Goal: Transaction & Acquisition: Purchase product/service

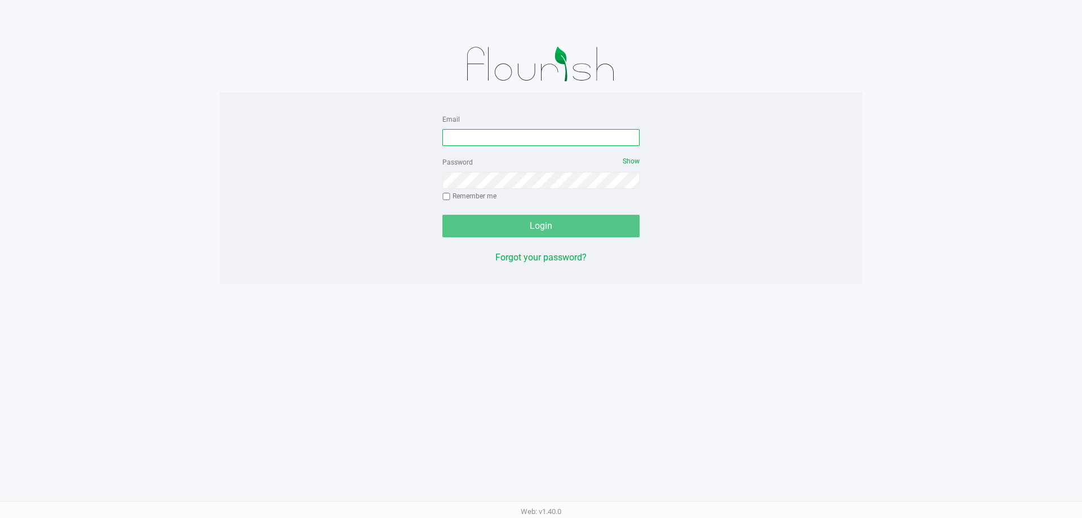
click at [487, 141] on input "Email" at bounding box center [540, 137] width 197 height 17
type input "[EMAIL_ADDRESS][DOMAIN_NAME]"
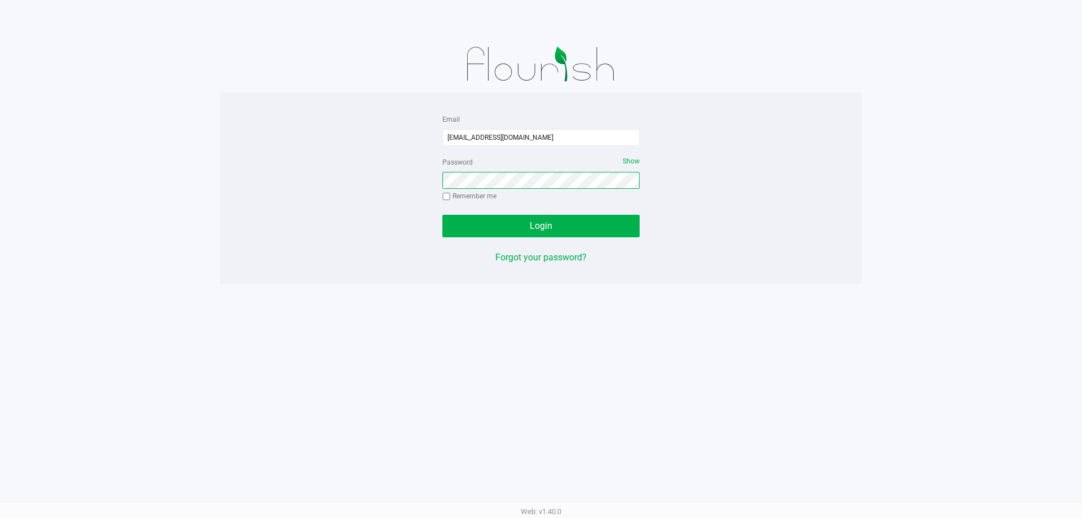
click at [442, 215] on button "Login" at bounding box center [540, 226] width 197 height 23
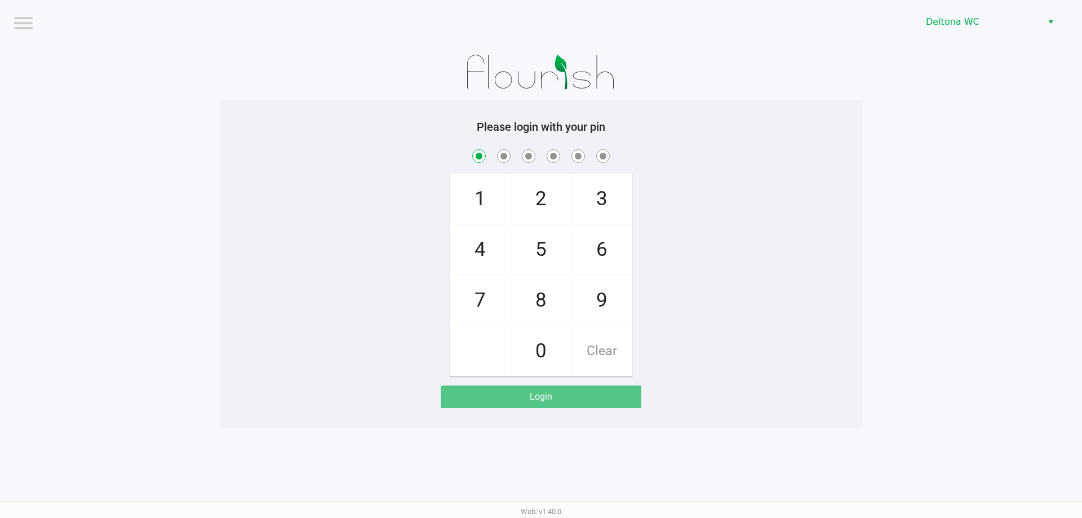
checkbox input "true"
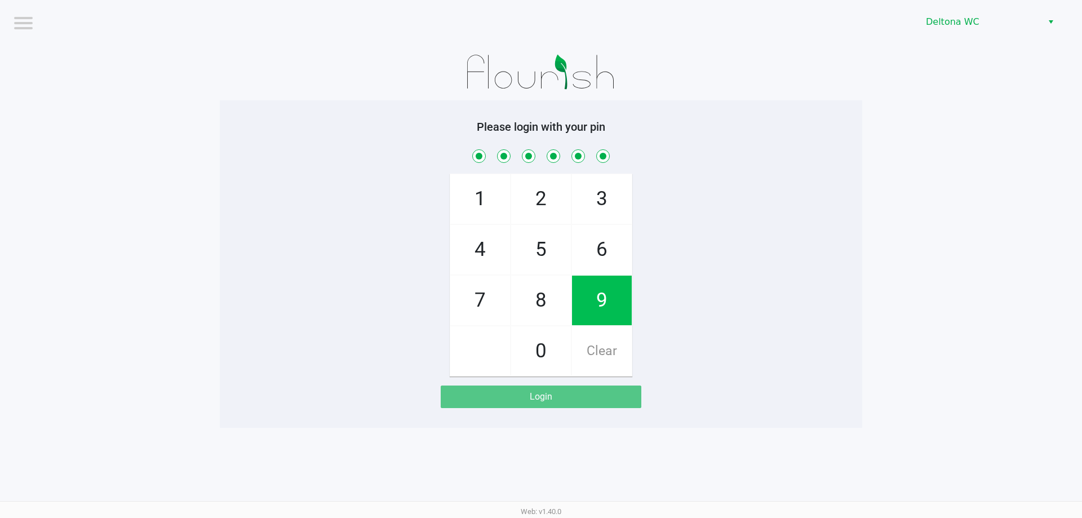
checkbox input "true"
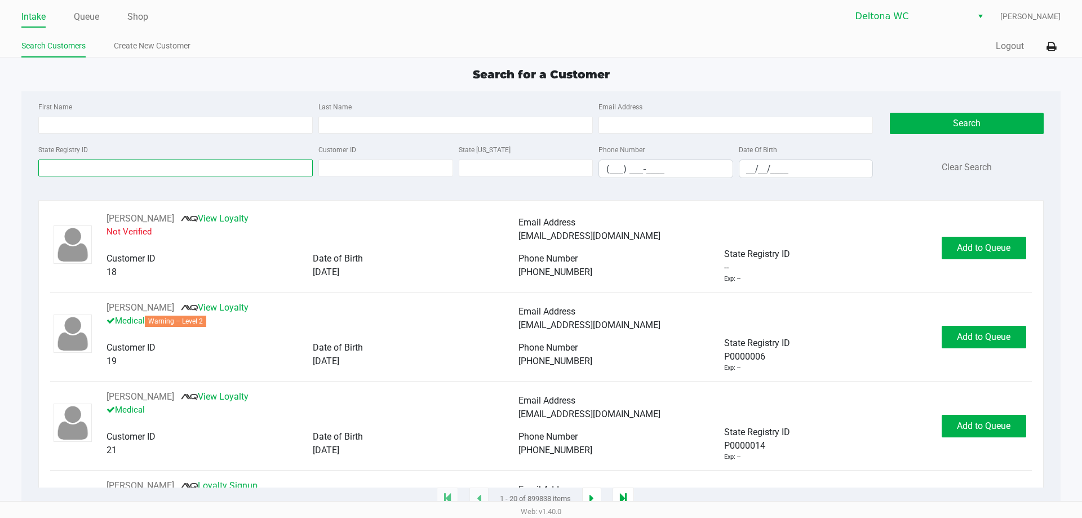
click at [225, 166] on input "State Registry ID" at bounding box center [175, 167] width 274 height 17
click at [82, 119] on input "First Name" at bounding box center [175, 125] width 274 height 17
type input "sevaughn"
click at [357, 125] on input "Last Name" at bounding box center [455, 125] width 274 height 17
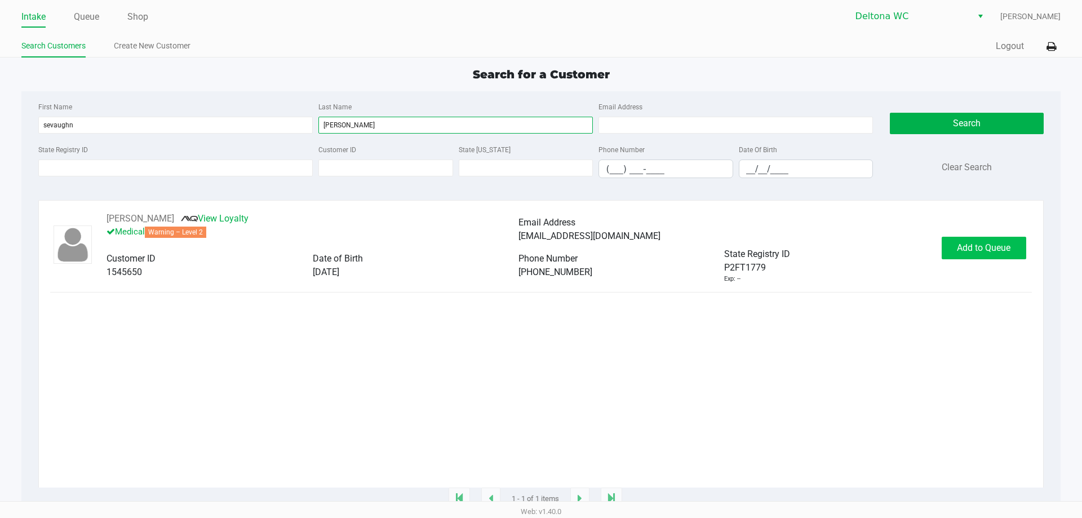
type input "[PERSON_NAME]"
click at [968, 256] on button "Add to Queue" at bounding box center [984, 248] width 85 height 23
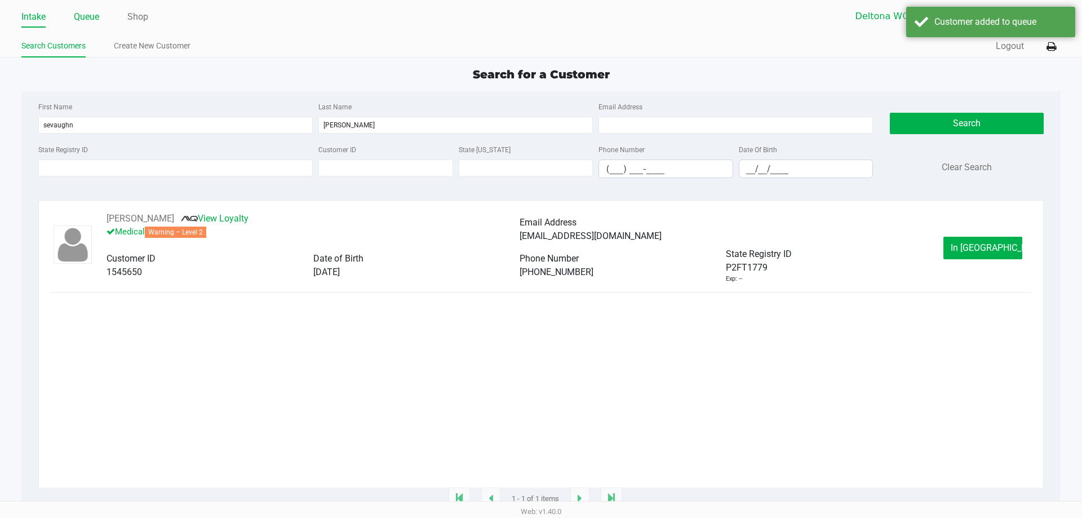
click at [83, 16] on link "Queue" at bounding box center [86, 17] width 25 height 16
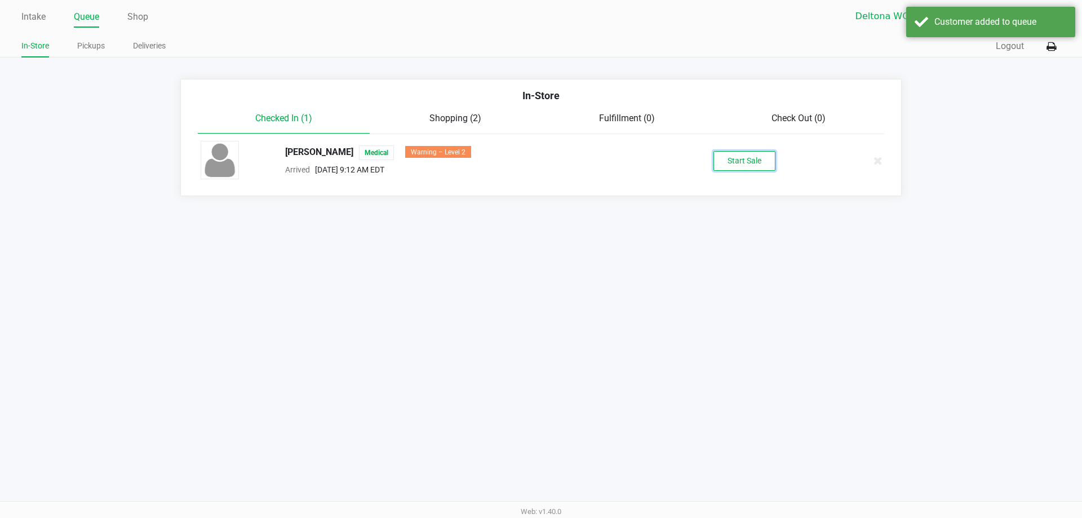
click at [737, 156] on button "Start Sale" at bounding box center [744, 161] width 62 height 20
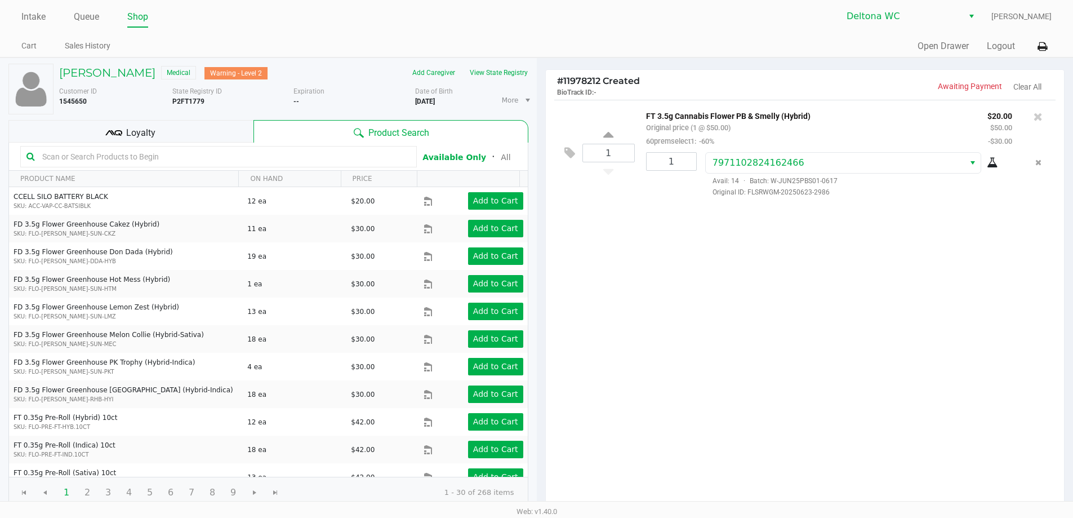
click at [133, 131] on span "Loyalty" at bounding box center [140, 133] width 29 height 14
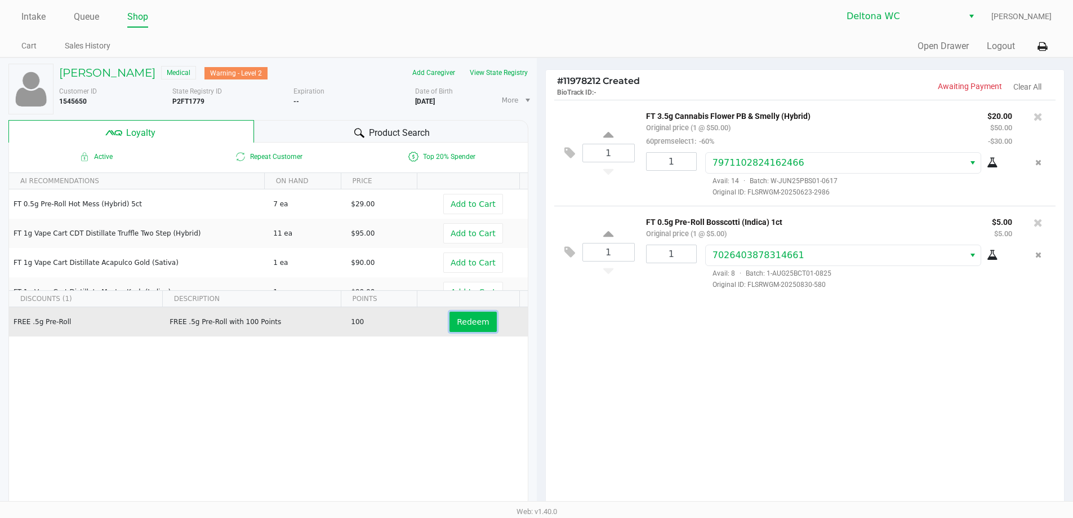
click at [471, 317] on span "Redeem" at bounding box center [473, 321] width 32 height 9
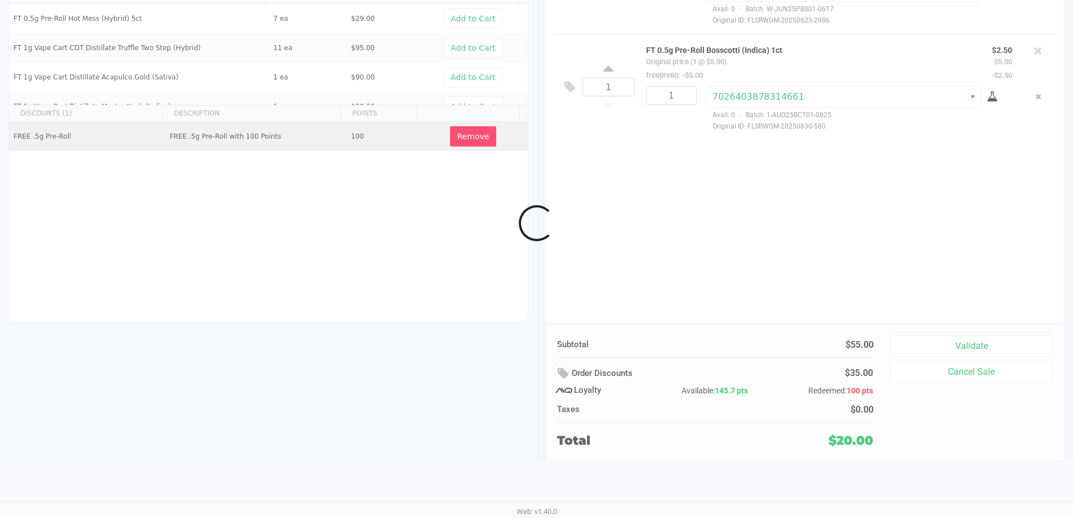
scroll to position [129, 0]
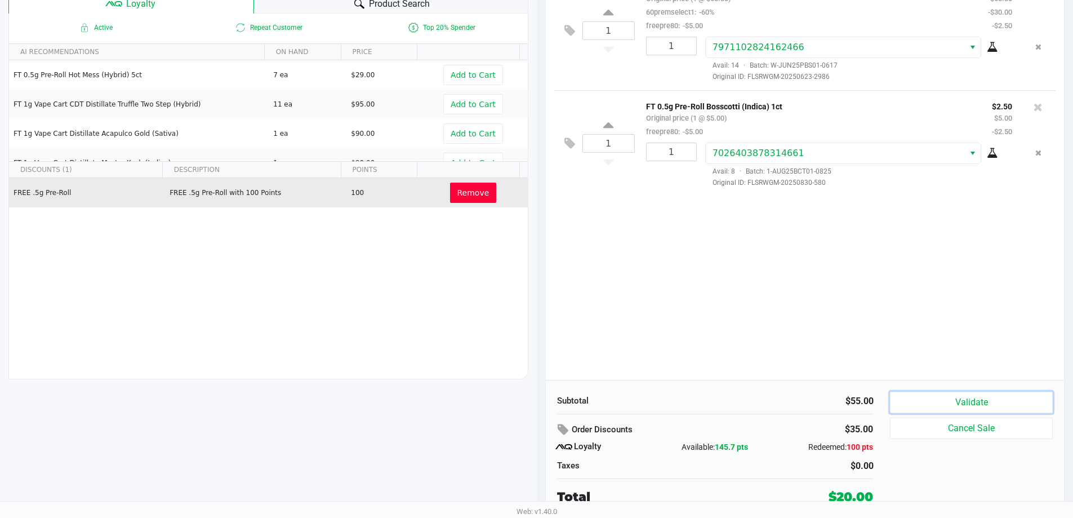
click at [969, 410] on button "Validate" at bounding box center [971, 402] width 162 height 21
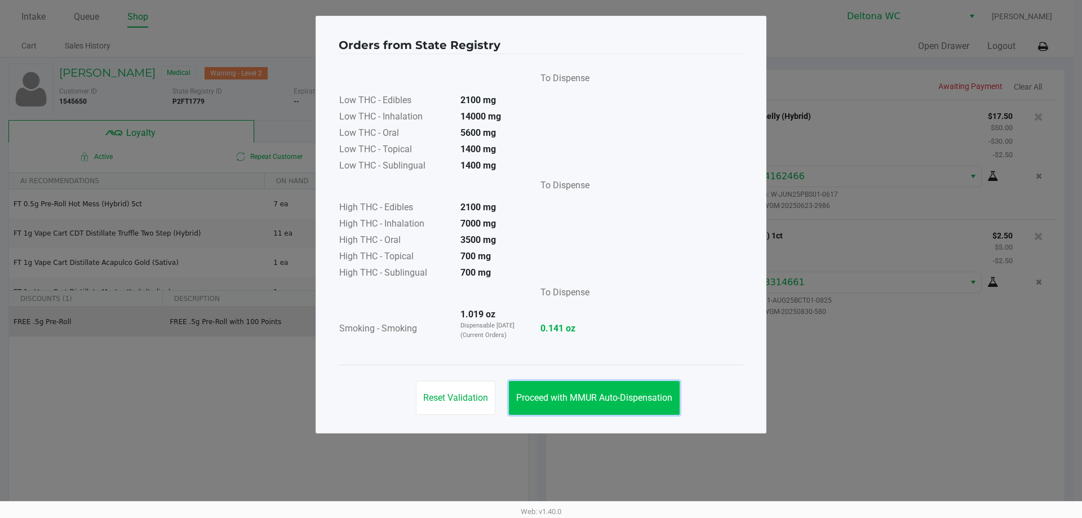
click at [597, 391] on button "Proceed with MMUR Auto-Dispensation" at bounding box center [594, 398] width 171 height 34
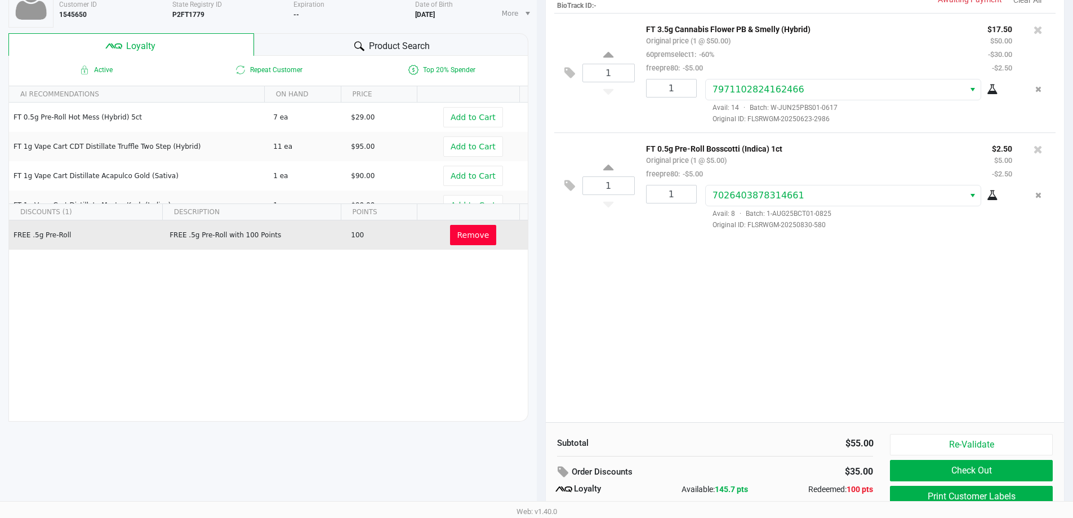
scroll to position [129, 0]
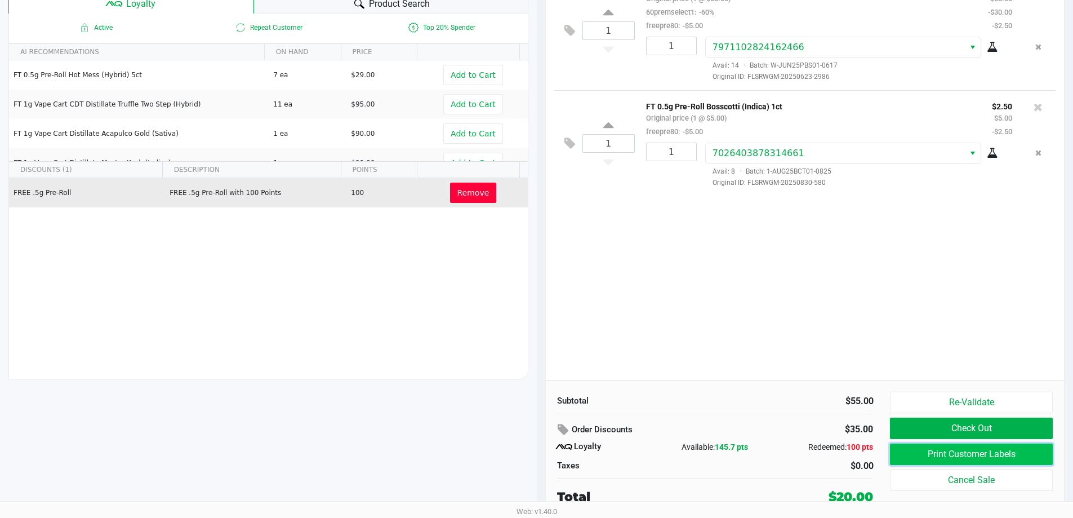
click at [938, 449] on button "Print Customer Labels" at bounding box center [971, 453] width 162 height 21
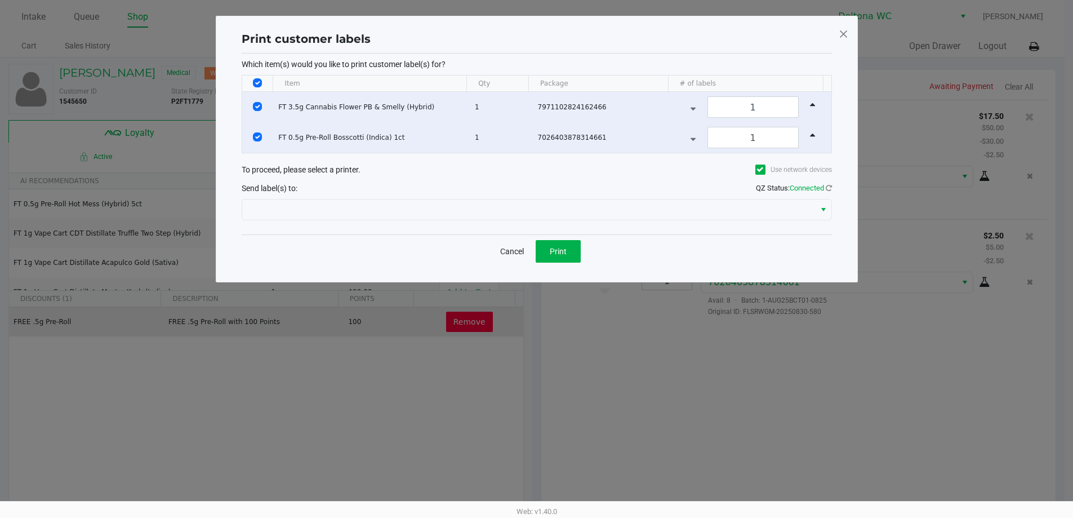
scroll to position [0, 0]
click at [565, 254] on span "Print" at bounding box center [562, 251] width 17 height 9
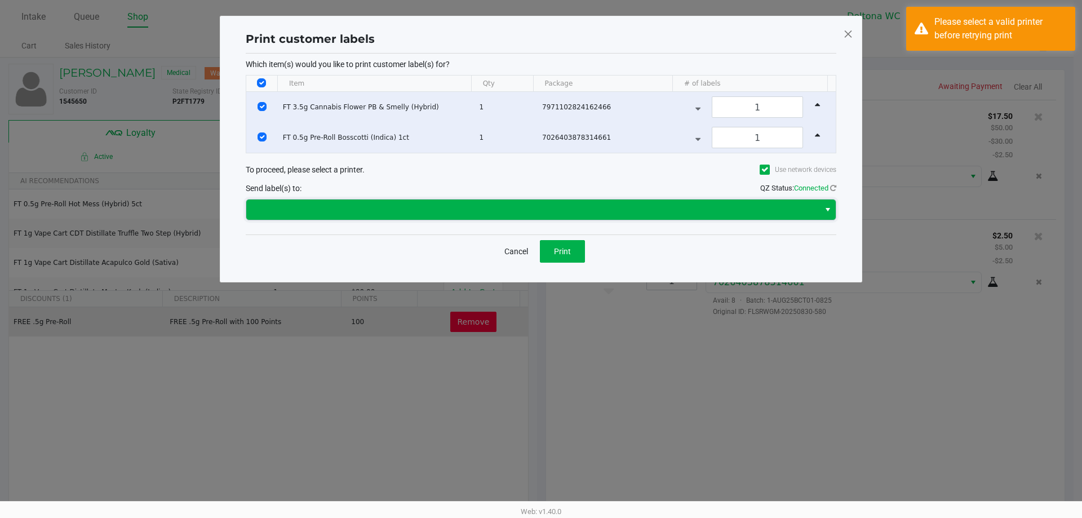
click at [740, 211] on span at bounding box center [533, 210] width 560 height 14
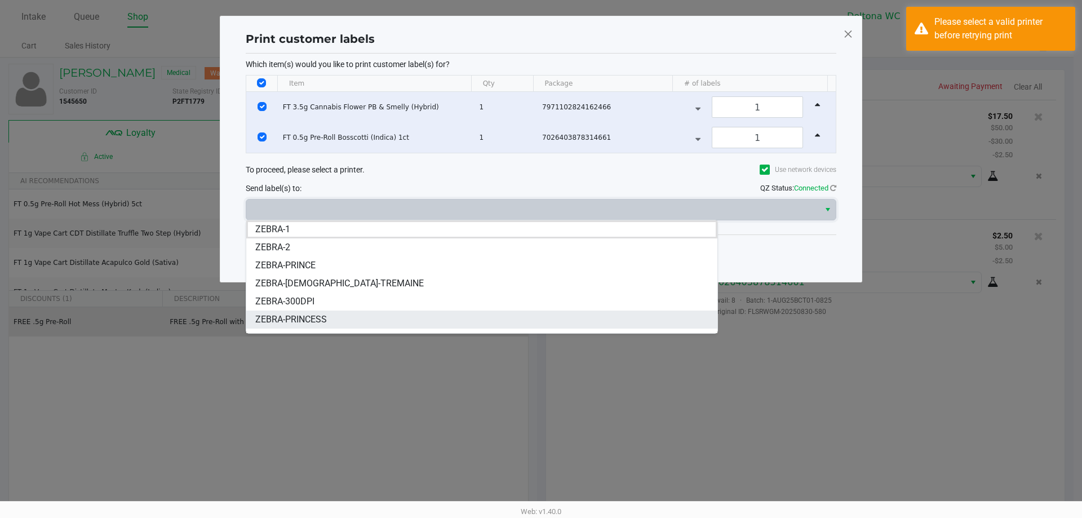
click at [317, 315] on span "ZEBRA-PRINCESS" at bounding box center [291, 320] width 72 height 14
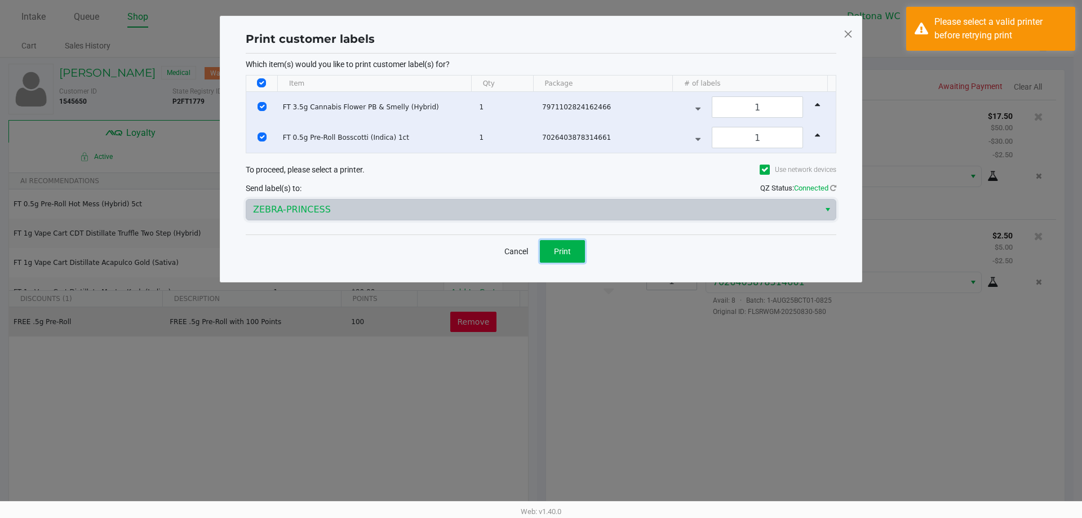
click at [560, 258] on button "Print" at bounding box center [562, 251] width 45 height 23
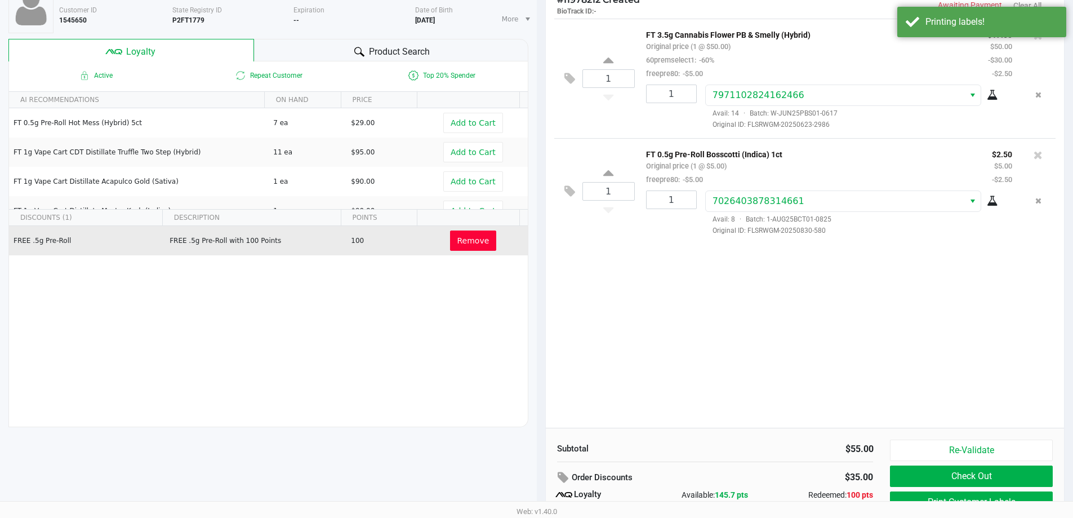
scroll to position [129, 0]
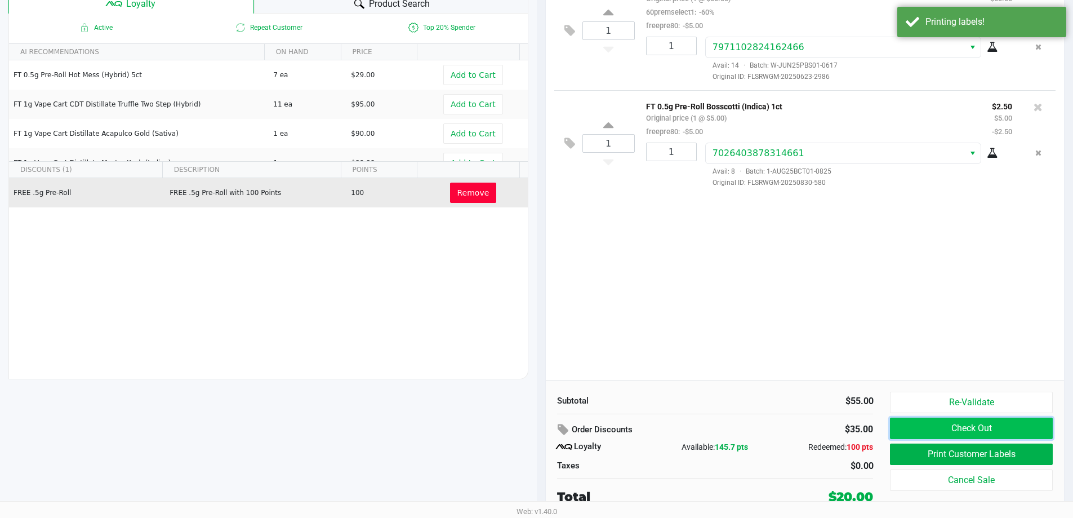
click at [941, 429] on button "Check Out" at bounding box center [971, 428] width 162 height 21
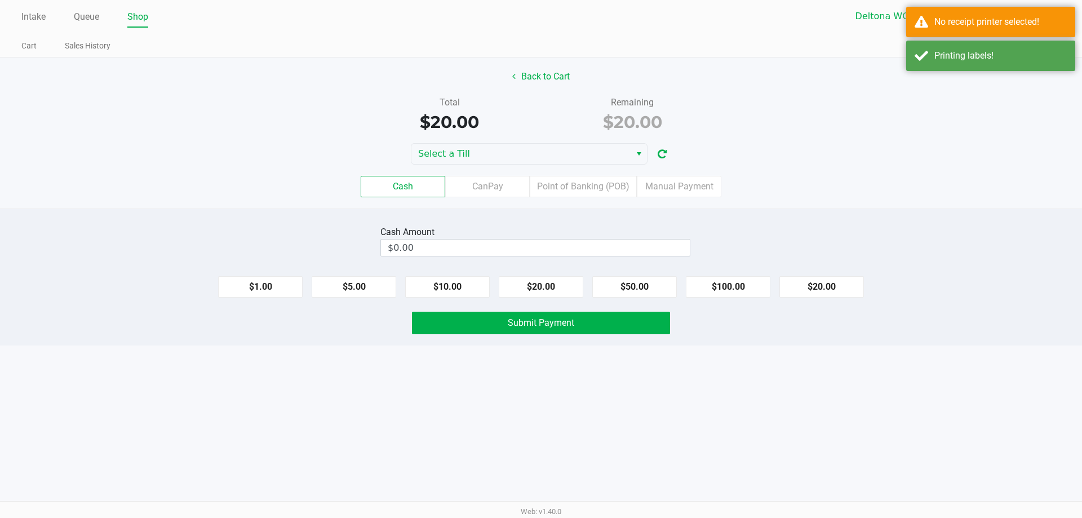
click at [420, 170] on div "Cash CanPay Point of Banking (POB) Manual Payment" at bounding box center [541, 187] width 1099 height 44
drag, startPoint x: 413, startPoint y: 184, endPoint x: 485, endPoint y: 302, distance: 137.8
click at [413, 186] on label "Cash" at bounding box center [403, 186] width 85 height 21
click at [0, 0] on 0 "Cash" at bounding box center [0, 0] width 0 height 0
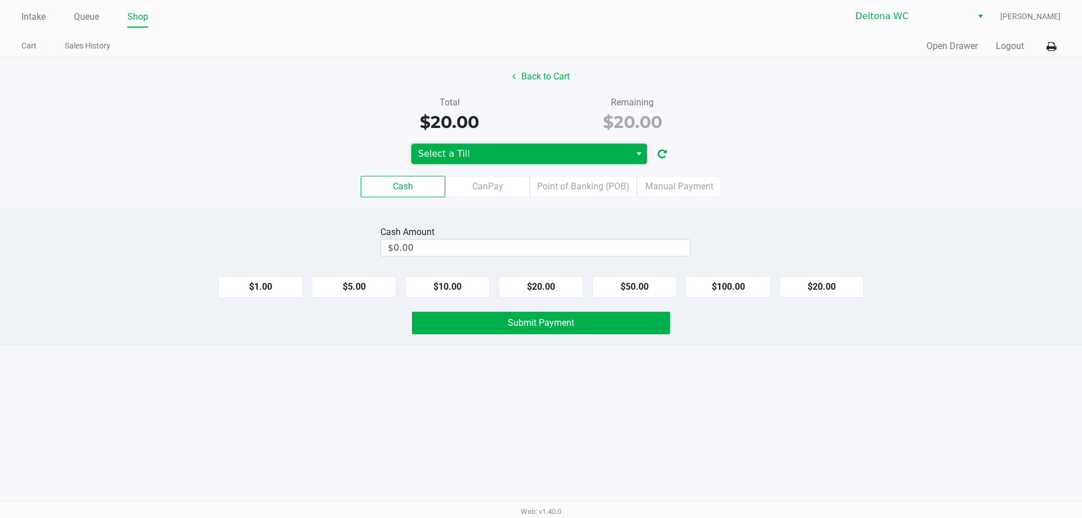
click at [543, 162] on span "Select a Till" at bounding box center [520, 154] width 219 height 20
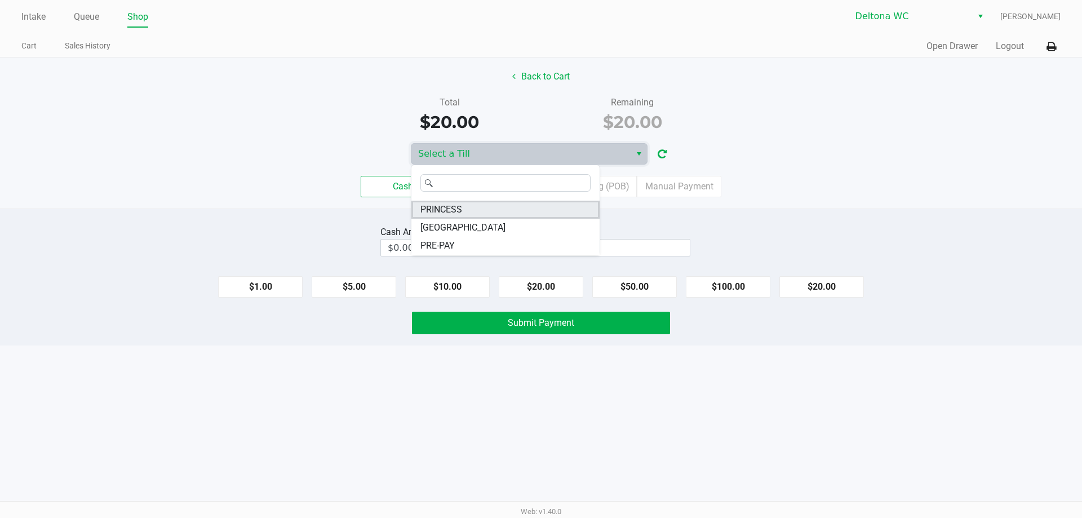
click at [464, 210] on li "PRINCESS" at bounding box center [505, 210] width 188 height 18
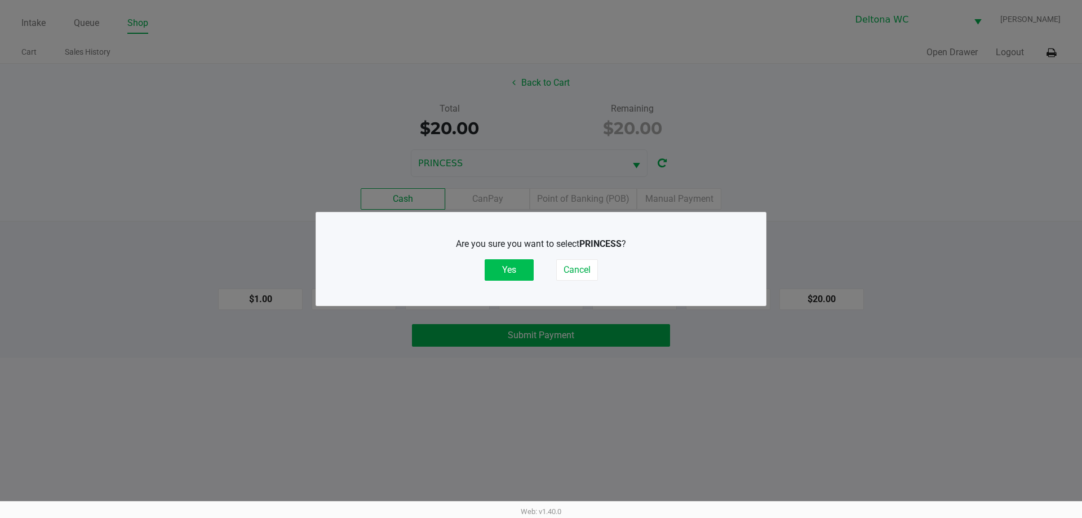
drag, startPoint x: 508, startPoint y: 268, endPoint x: 517, endPoint y: 271, distance: 10.0
click at [513, 270] on button "Yes" at bounding box center [509, 269] width 49 height 21
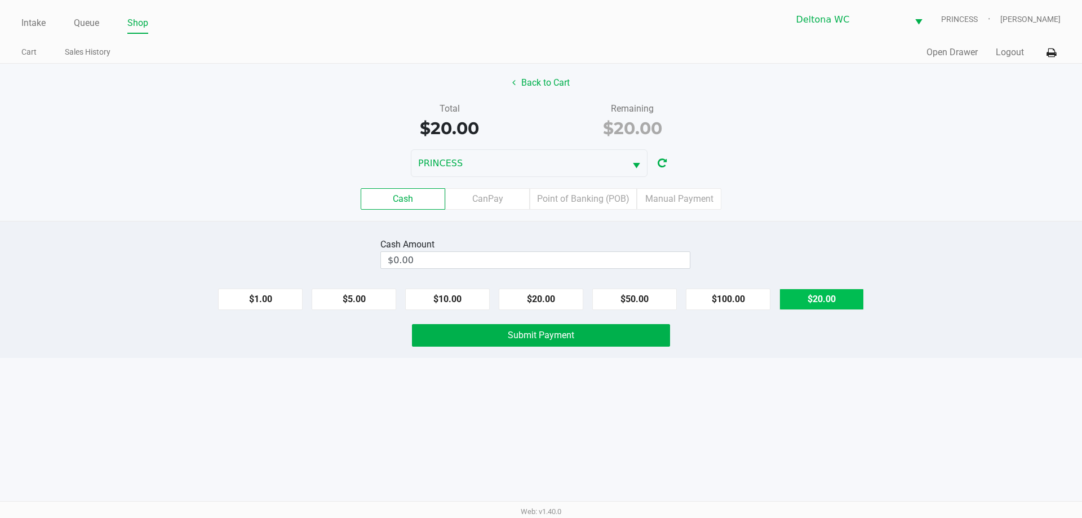
click at [846, 300] on button "$20.00" at bounding box center [821, 299] width 85 height 21
type input "$20.00"
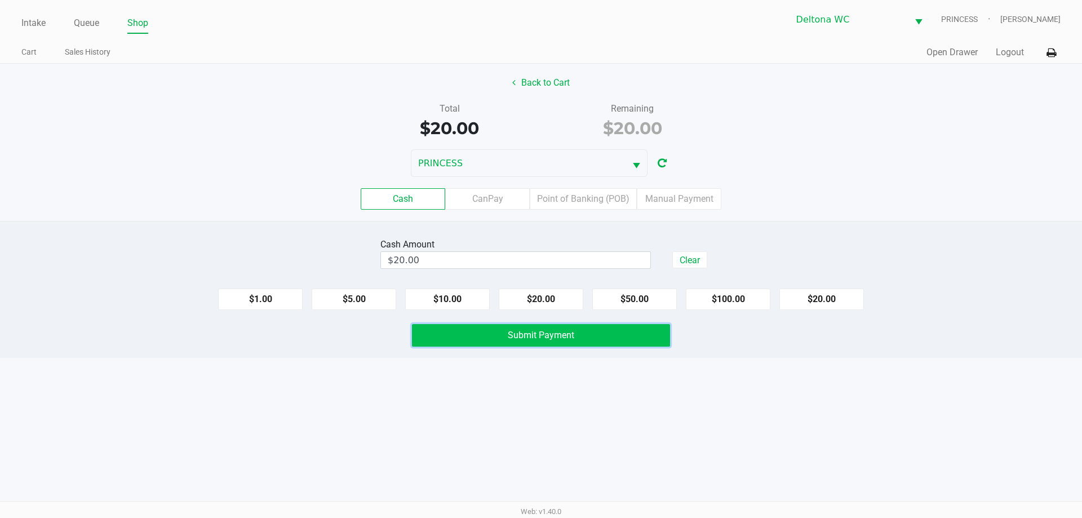
click at [579, 343] on button "Submit Payment" at bounding box center [541, 335] width 258 height 23
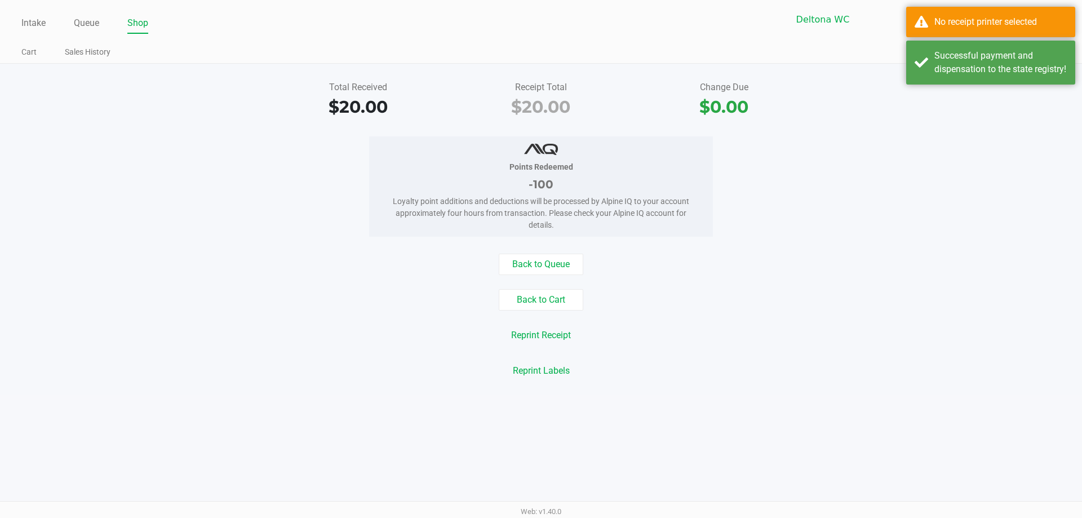
click at [966, 186] on div "Points Redeemed -100 Loyalty point additions and deductions will be processed b…" at bounding box center [541, 186] width 1099 height 100
click at [1050, 16] on div "No receipt printer selected" at bounding box center [1000, 22] width 132 height 14
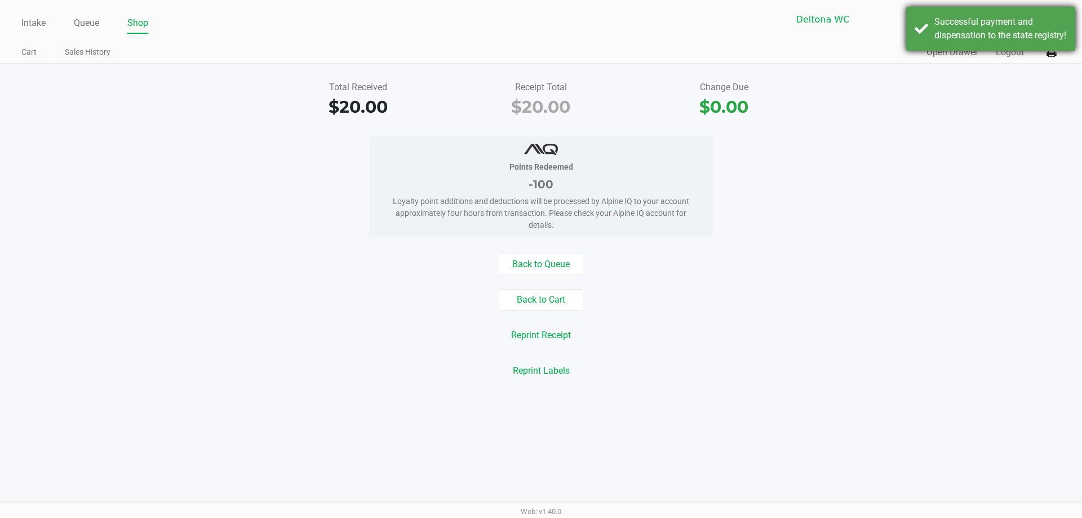
click at [1007, 42] on div "Successful payment and dispensation to the state registry!" at bounding box center [1000, 28] width 132 height 27
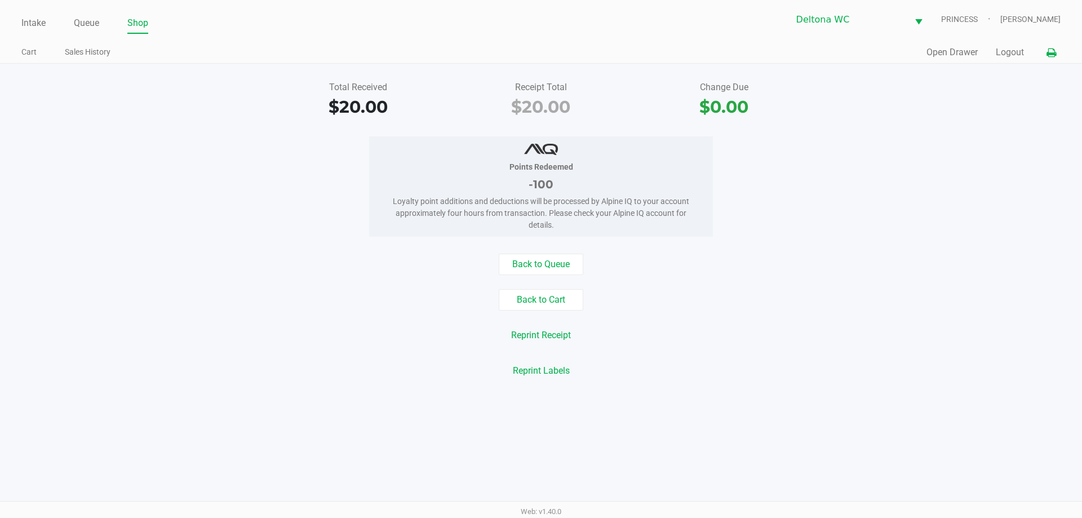
click at [1051, 49] on icon at bounding box center [1051, 53] width 10 height 8
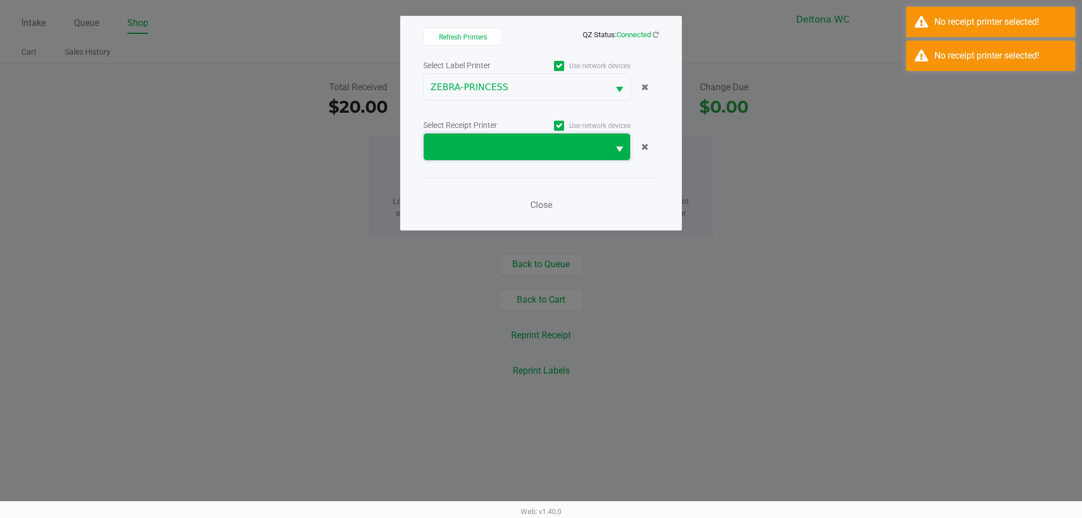
click at [569, 139] on span at bounding box center [516, 147] width 185 height 26
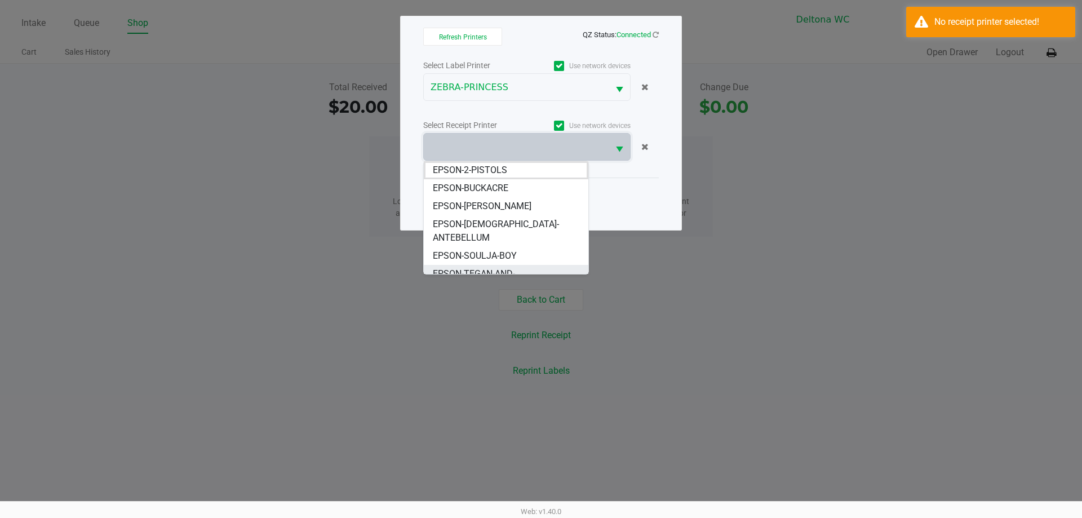
click at [509, 267] on span "EPSON-TEGAN-AND-[PERSON_NAME]" at bounding box center [506, 280] width 147 height 27
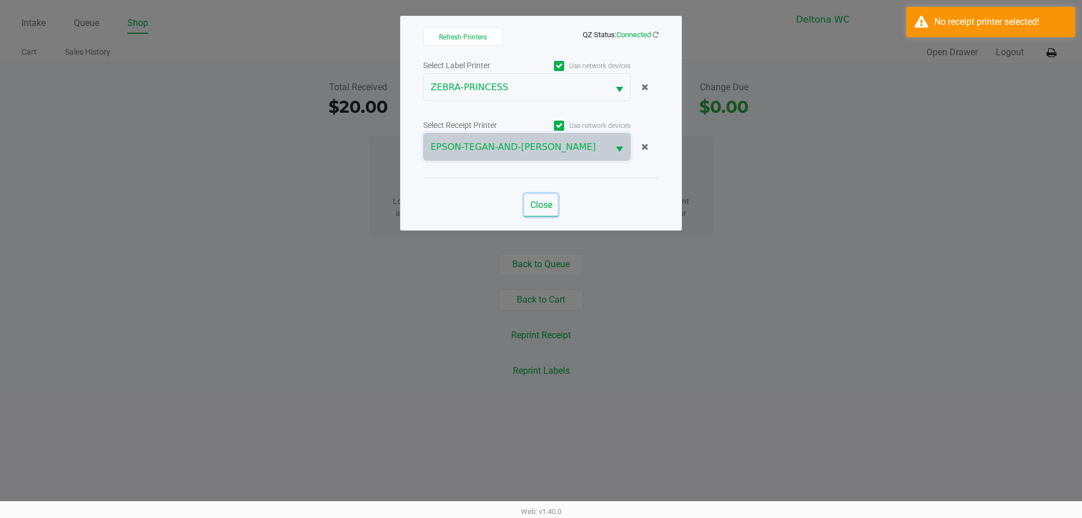
click at [542, 202] on span "Close" at bounding box center [541, 204] width 22 height 11
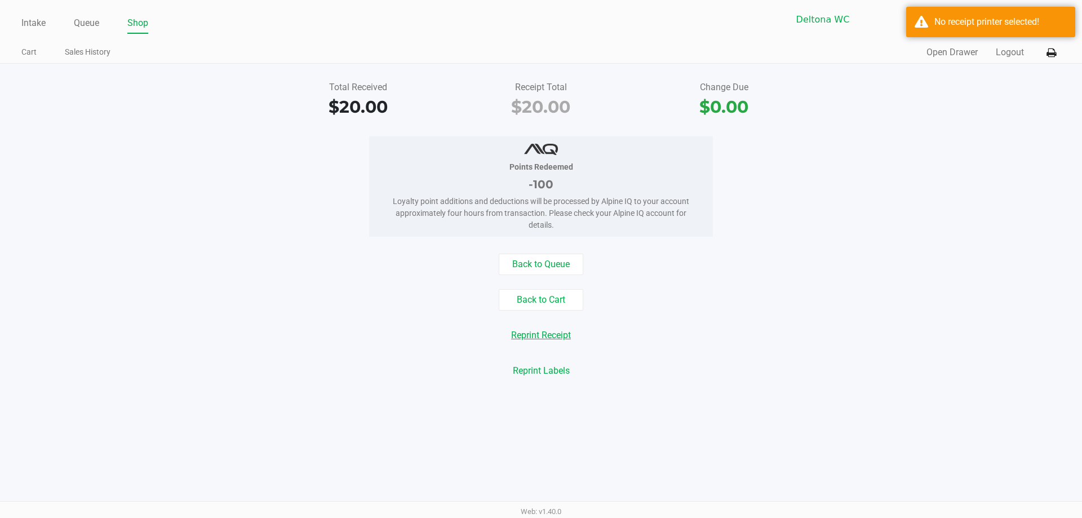
click at [542, 325] on button "Reprint Receipt" at bounding box center [541, 335] width 74 height 21
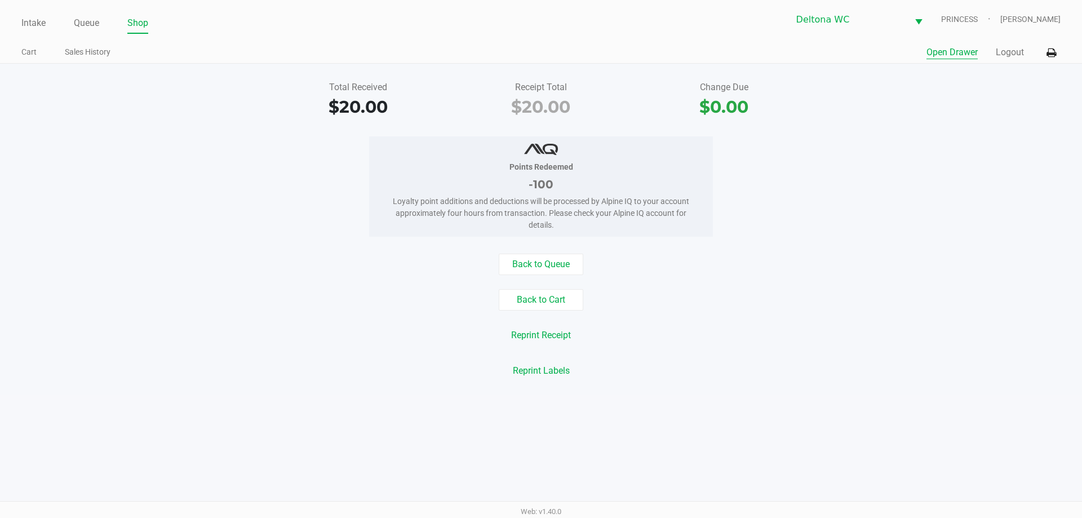
click at [943, 54] on button "Open Drawer" at bounding box center [951, 53] width 51 height 14
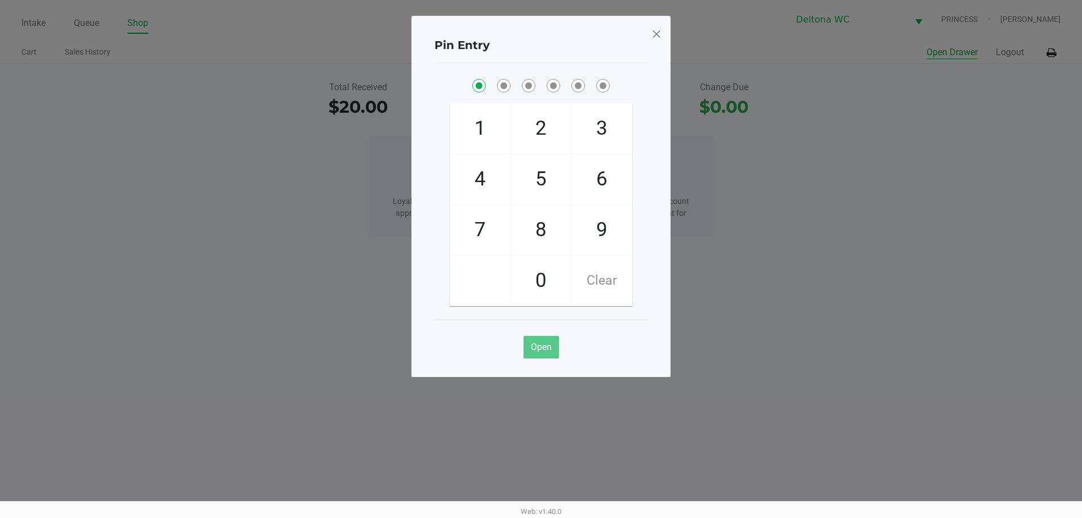
checkbox input "true"
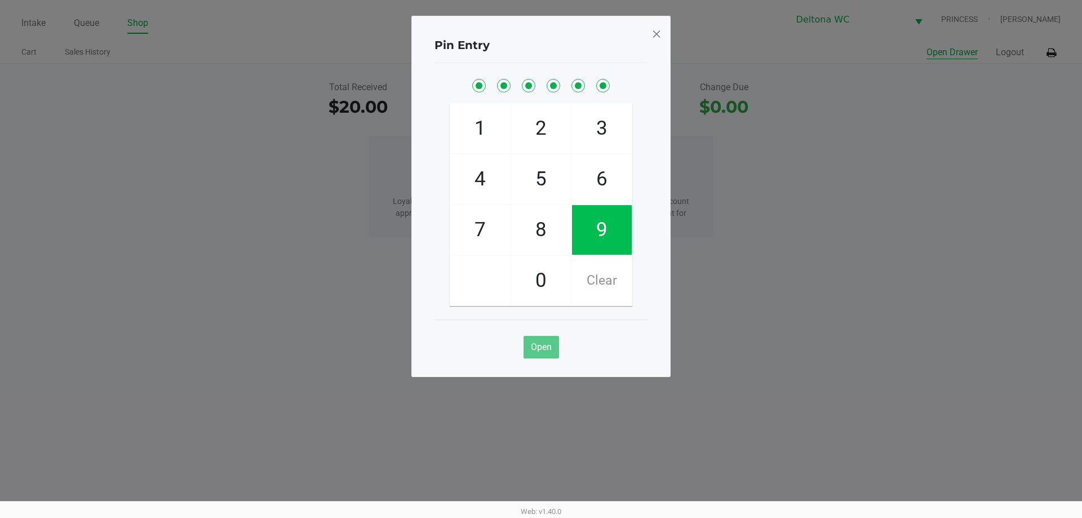
checkbox input "true"
click at [658, 32] on span at bounding box center [656, 34] width 10 height 18
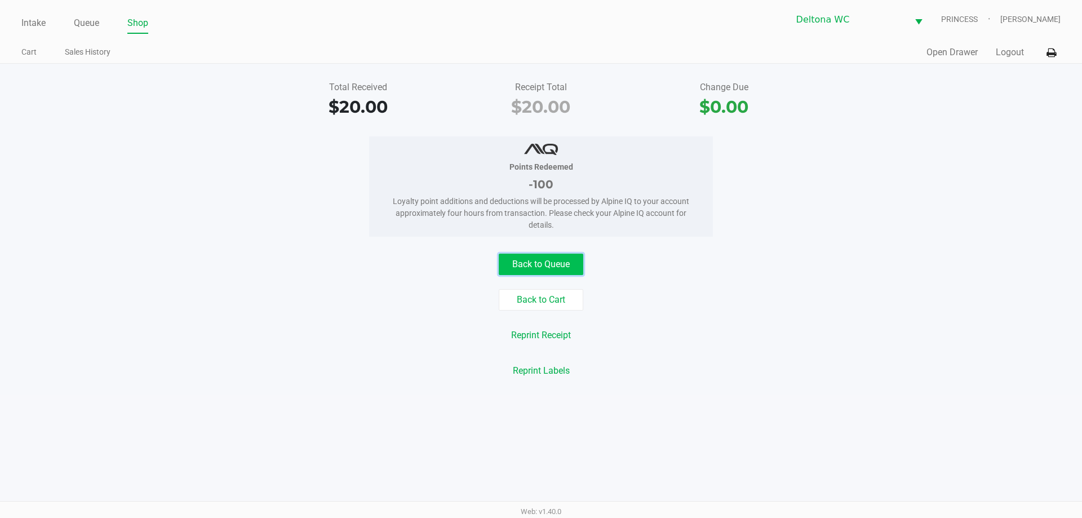
click at [530, 267] on button "Back to Queue" at bounding box center [541, 264] width 85 height 21
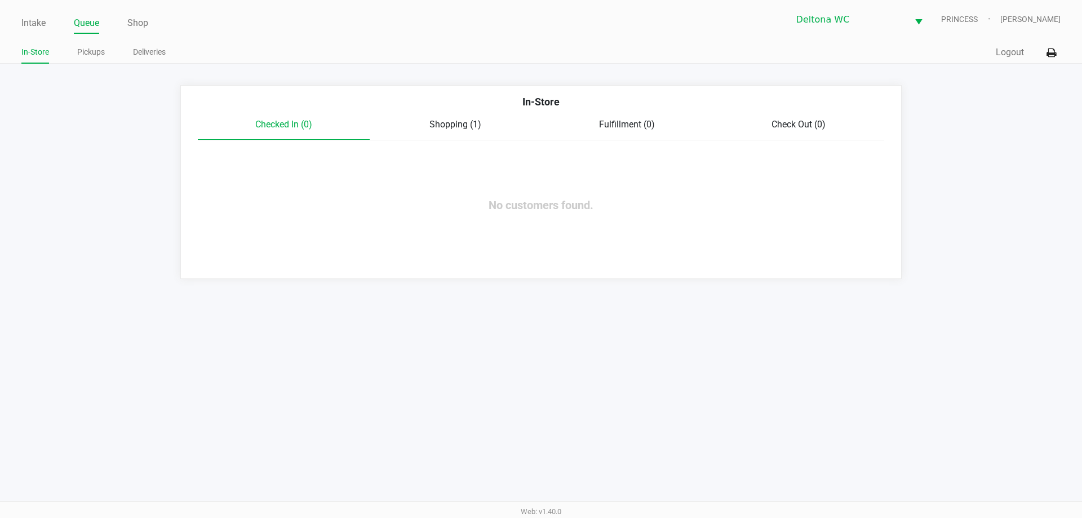
drag, startPoint x: 28, startPoint y: 21, endPoint x: 51, endPoint y: 35, distance: 27.5
click at [30, 21] on link "Intake" at bounding box center [33, 23] width 24 height 16
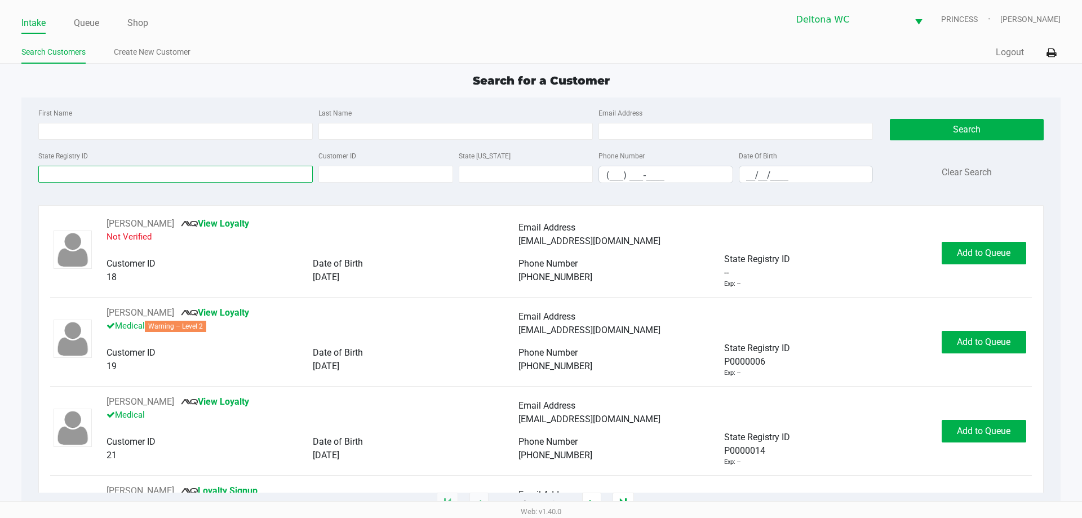
click at [224, 176] on input "State Registry ID" at bounding box center [175, 174] width 274 height 17
click at [121, 134] on input "First Name" at bounding box center [175, 131] width 274 height 17
type input "[PERSON_NAME]"
click at [420, 134] on input "Last Name" at bounding box center [455, 131] width 274 height 17
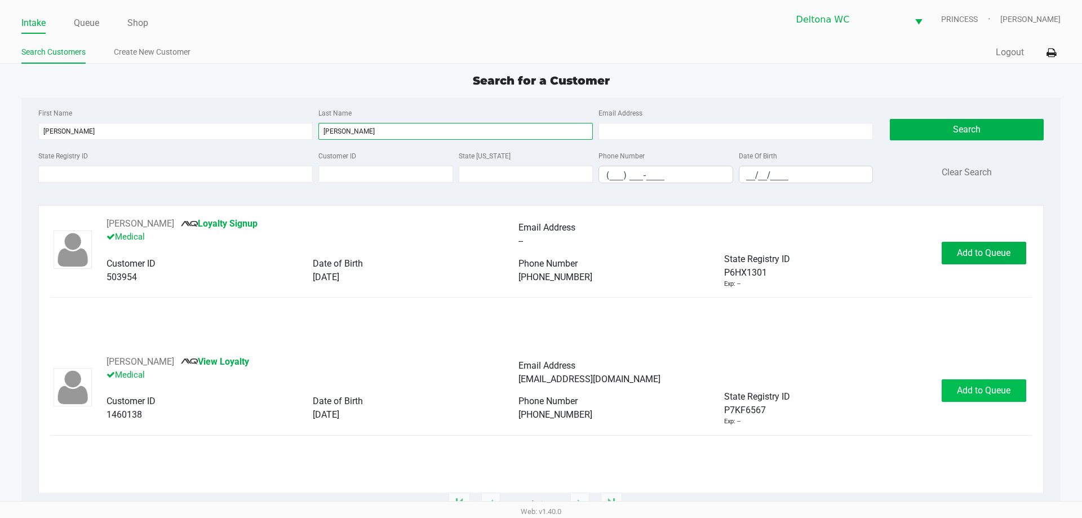
type input "[PERSON_NAME]"
drag, startPoint x: 977, startPoint y: 387, endPoint x: 965, endPoint y: 387, distance: 11.3
click at [977, 385] on span "Add to Queue" at bounding box center [984, 390] width 54 height 11
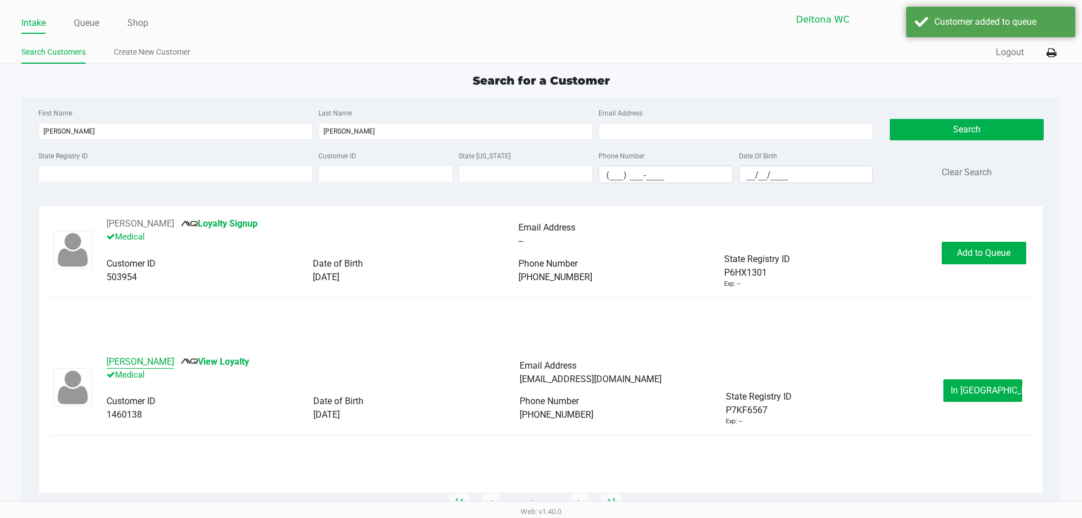
click at [158, 357] on button "[PERSON_NAME]" at bounding box center [141, 362] width 68 height 14
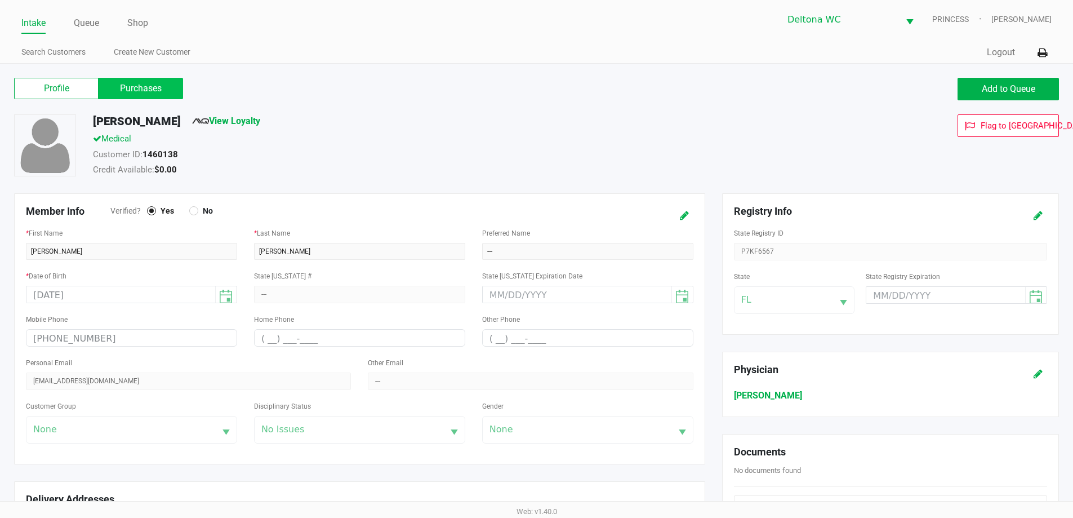
click at [128, 92] on label "Purchases" at bounding box center [141, 88] width 85 height 21
click at [0, 0] on 1 "Purchases" at bounding box center [0, 0] width 0 height 0
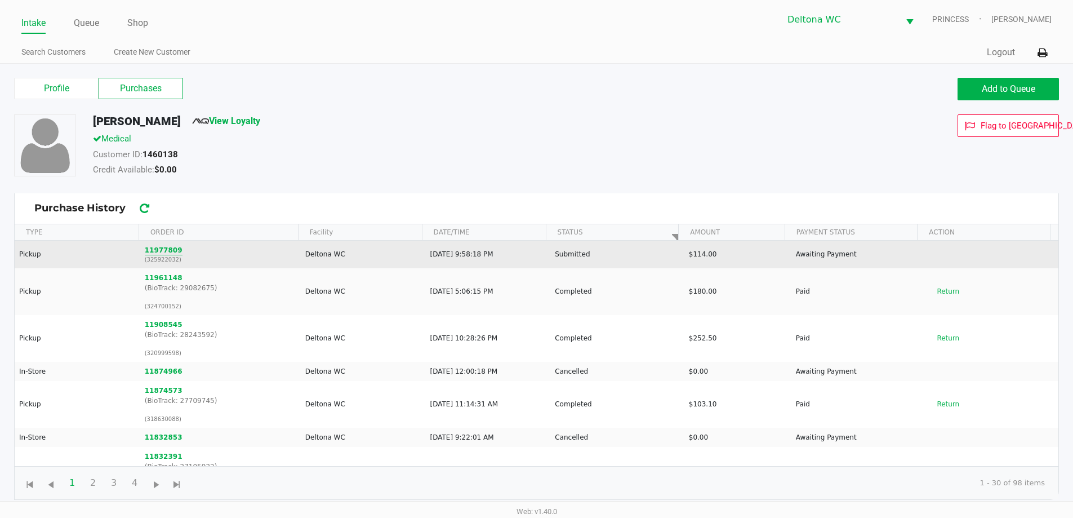
click at [156, 247] on button "11977809" at bounding box center [164, 250] width 38 height 10
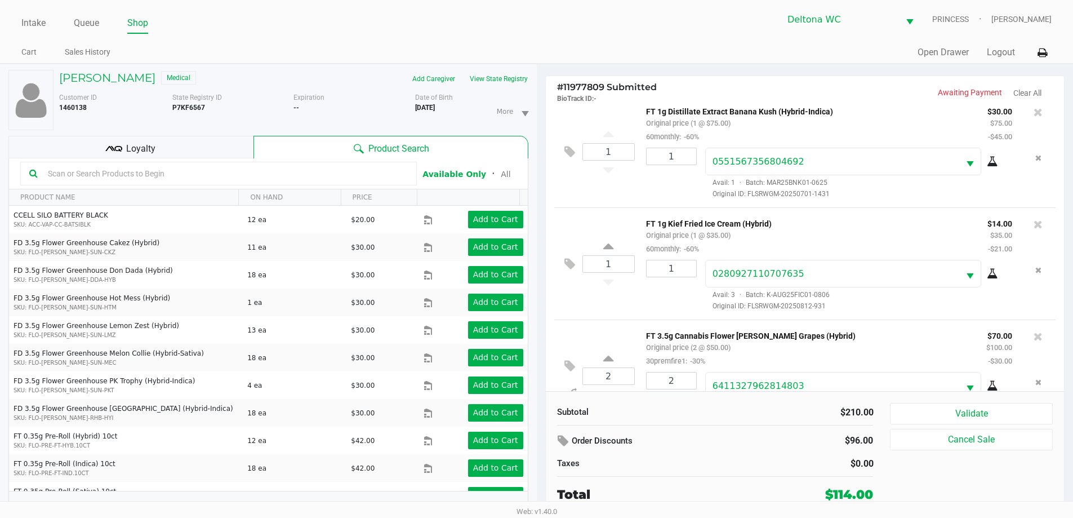
scroll to position [53, 0]
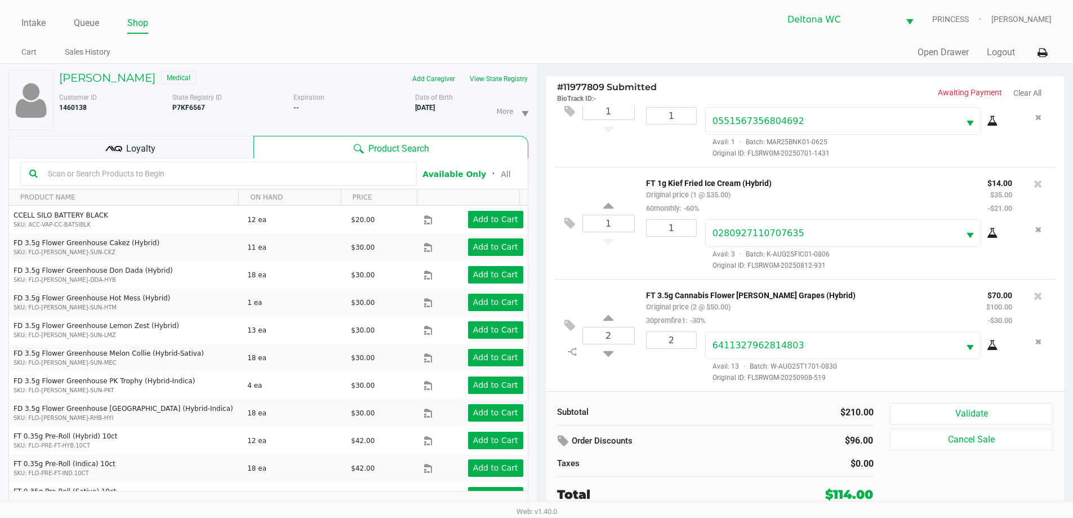
click at [152, 145] on span "Loyalty" at bounding box center [140, 149] width 29 height 14
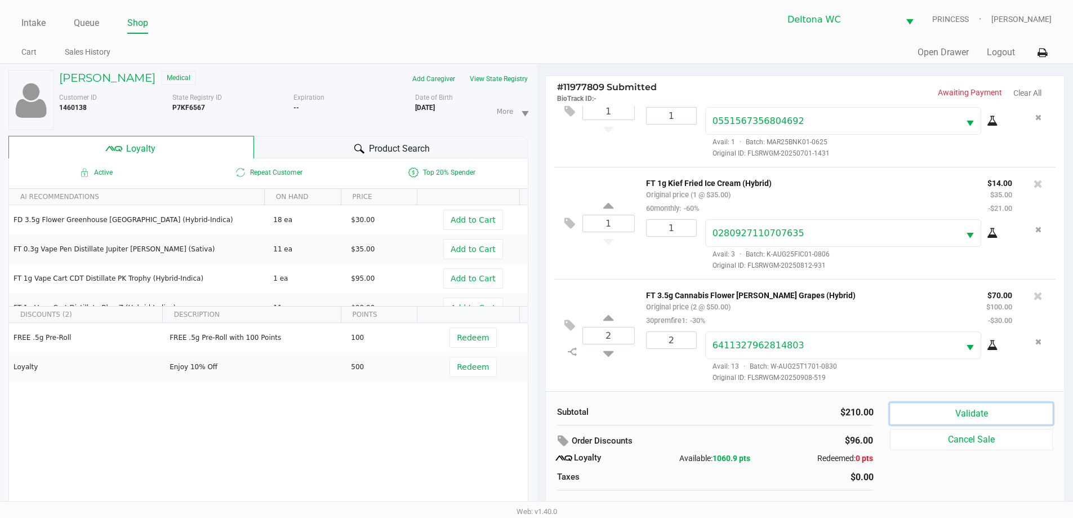
click at [990, 416] on button "Validate" at bounding box center [971, 413] width 162 height 21
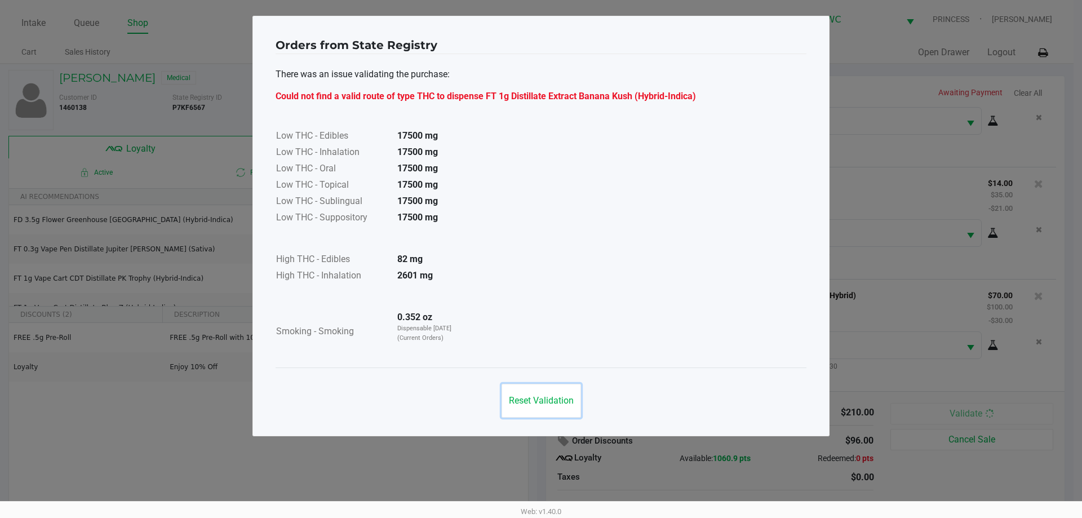
click at [543, 414] on button "Reset Validation" at bounding box center [541, 401] width 79 height 34
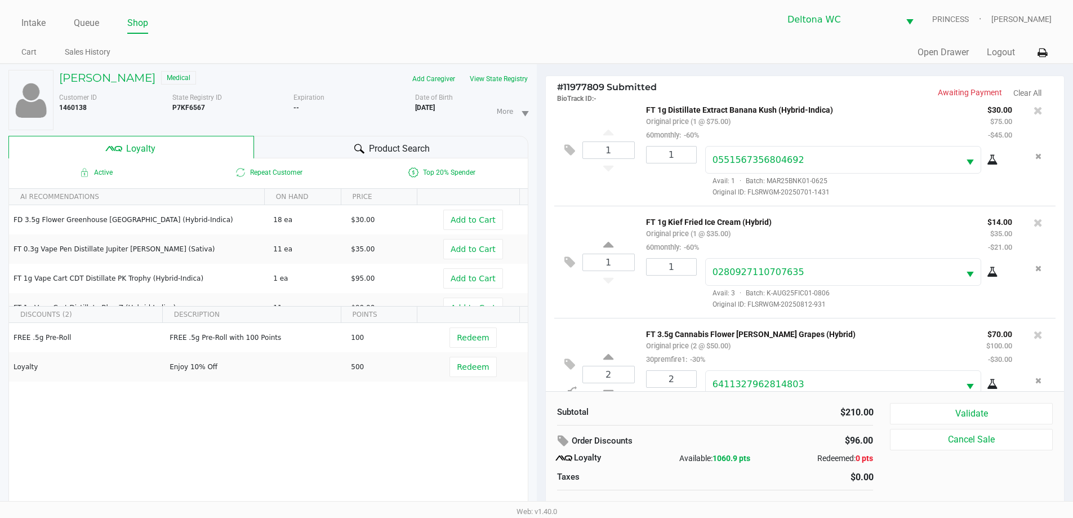
scroll to position [0, 0]
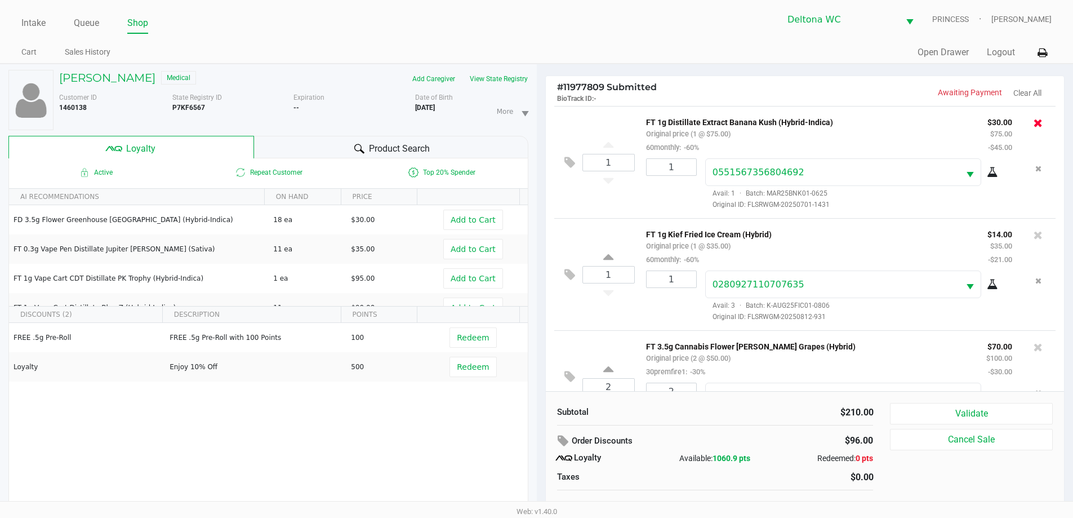
click at [1034, 125] on icon at bounding box center [1038, 122] width 9 height 11
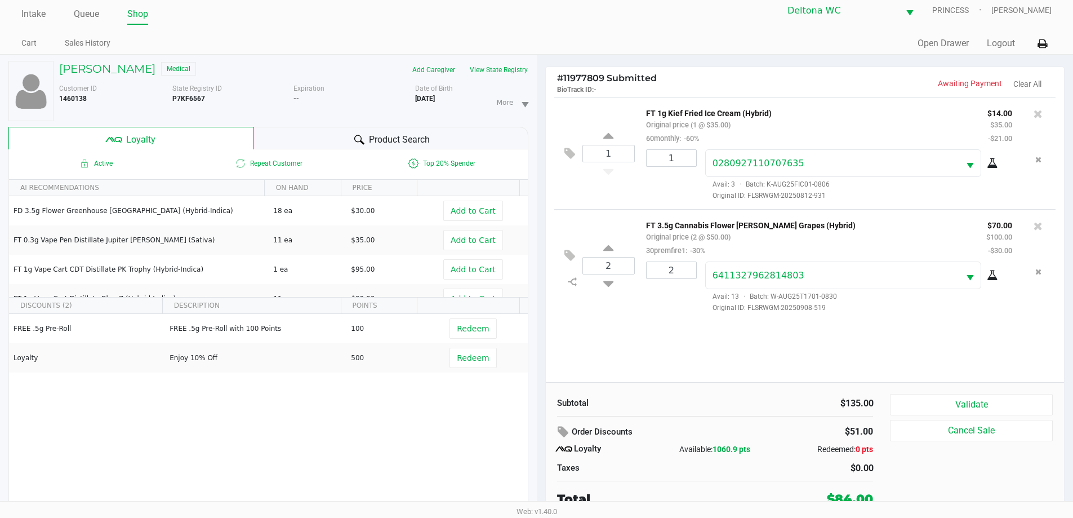
scroll to position [12, 0]
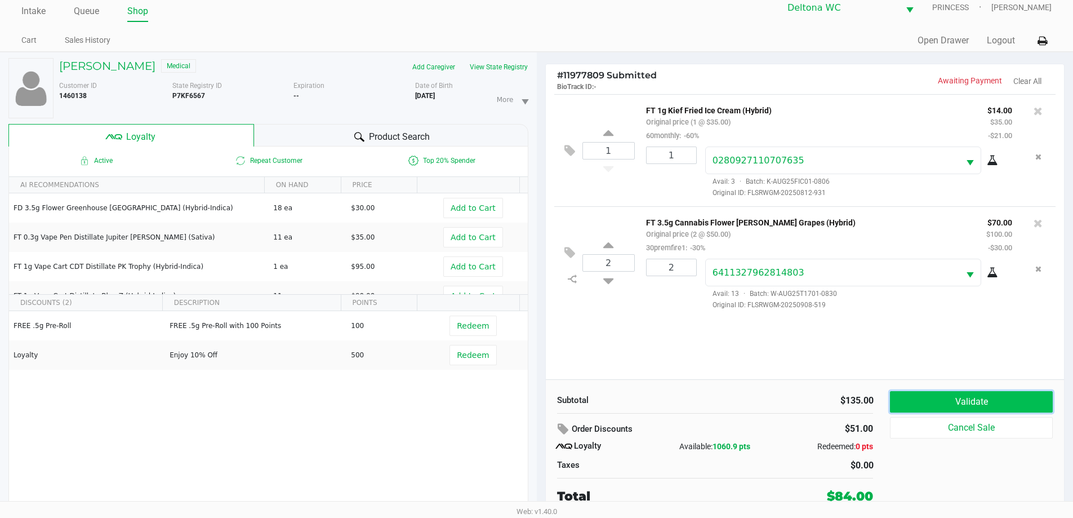
click at [939, 396] on button "Validate" at bounding box center [971, 401] width 162 height 21
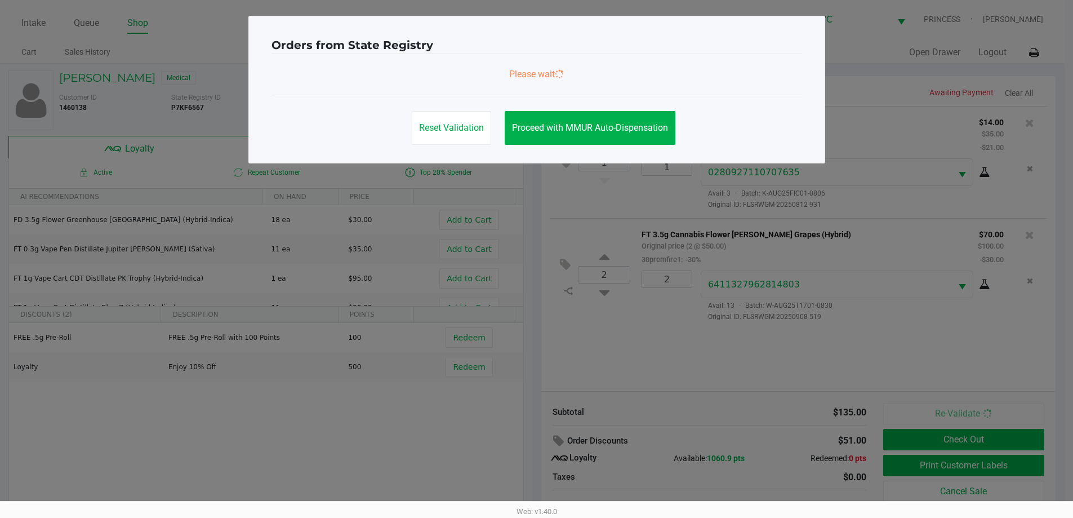
scroll to position [0, 0]
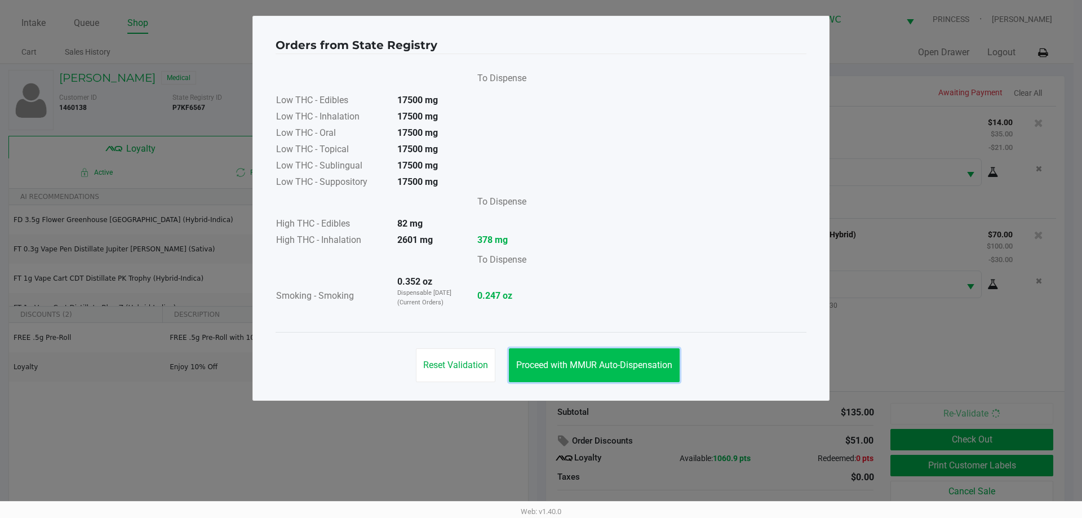
click at [545, 355] on button "Proceed with MMUR Auto-Dispensation" at bounding box center [594, 365] width 171 height 34
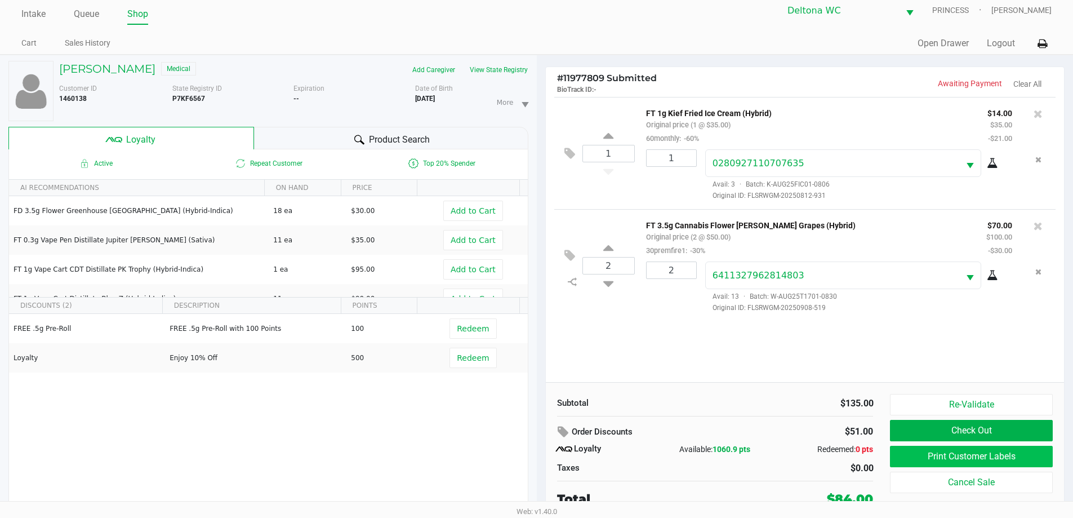
scroll to position [12, 0]
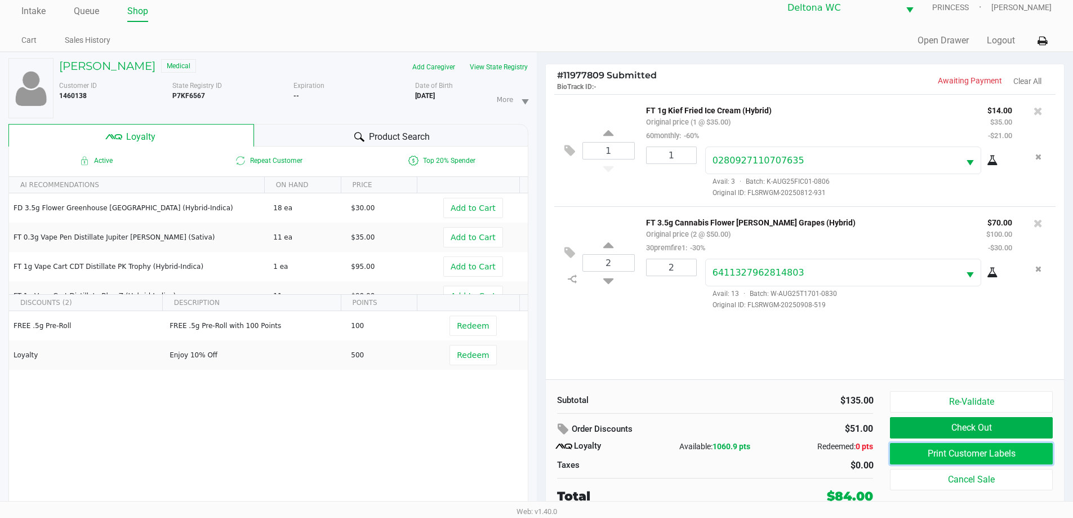
click at [1009, 448] on button "Print Customer Labels" at bounding box center [971, 453] width 162 height 21
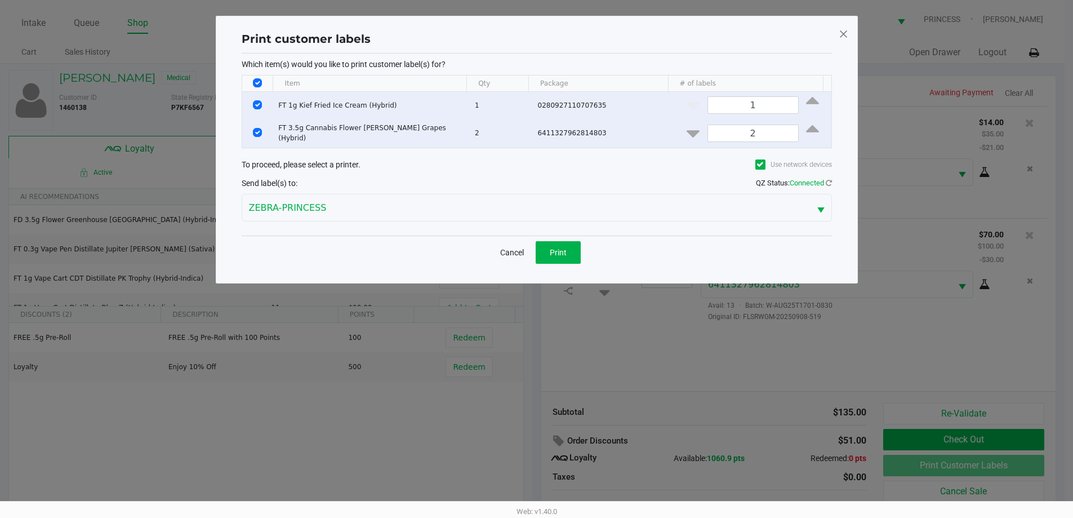
scroll to position [0, 0]
click at [554, 250] on span "Print" at bounding box center [562, 252] width 17 height 9
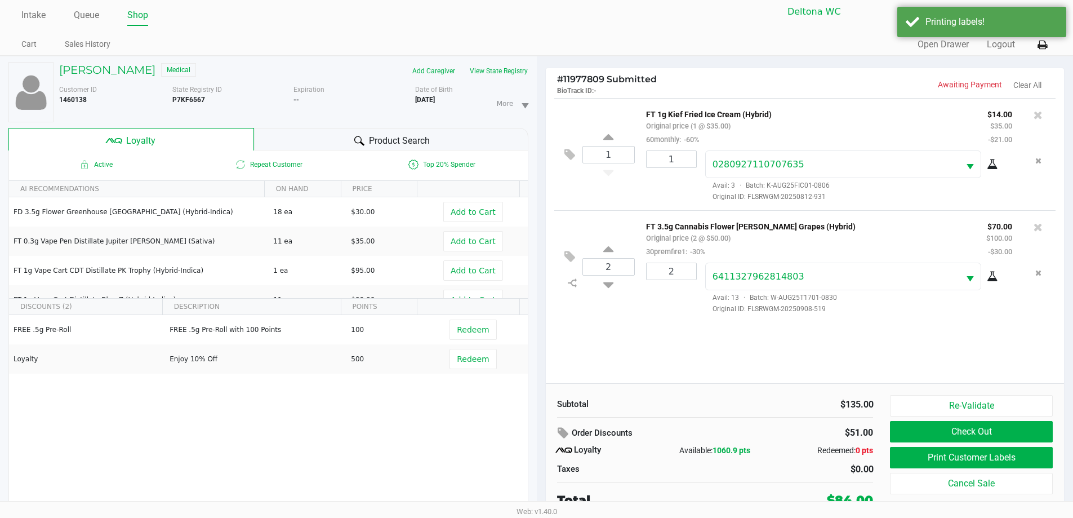
scroll to position [12, 0]
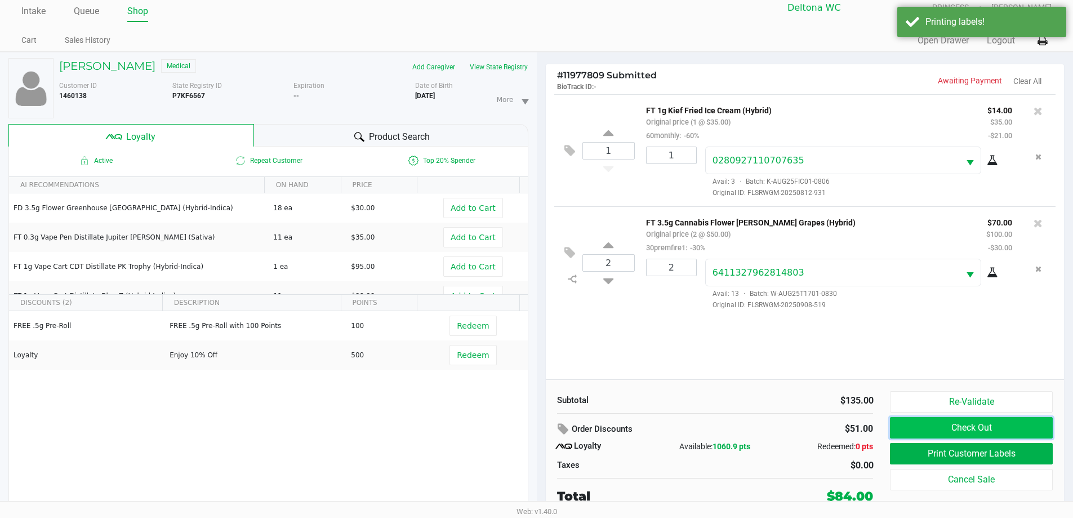
click at [953, 420] on button "Check Out" at bounding box center [971, 427] width 162 height 21
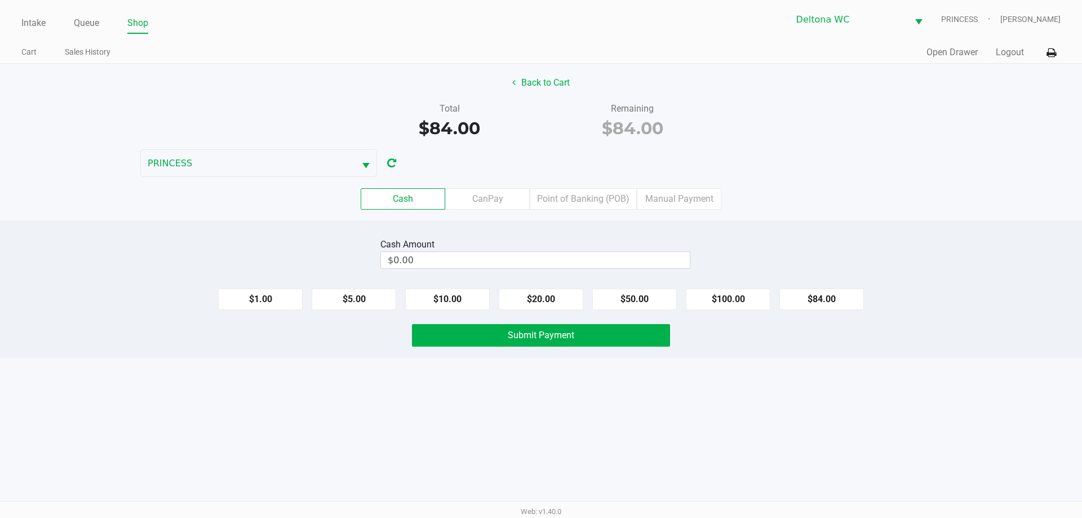
drag, startPoint x: 582, startPoint y: 201, endPoint x: 639, endPoint y: 260, distance: 81.7
click at [584, 201] on label "Point of Banking (POB)" at bounding box center [583, 198] width 107 height 21
click at [0, 0] on 7 "Point of Banking (POB)" at bounding box center [0, 0] width 0 height 0
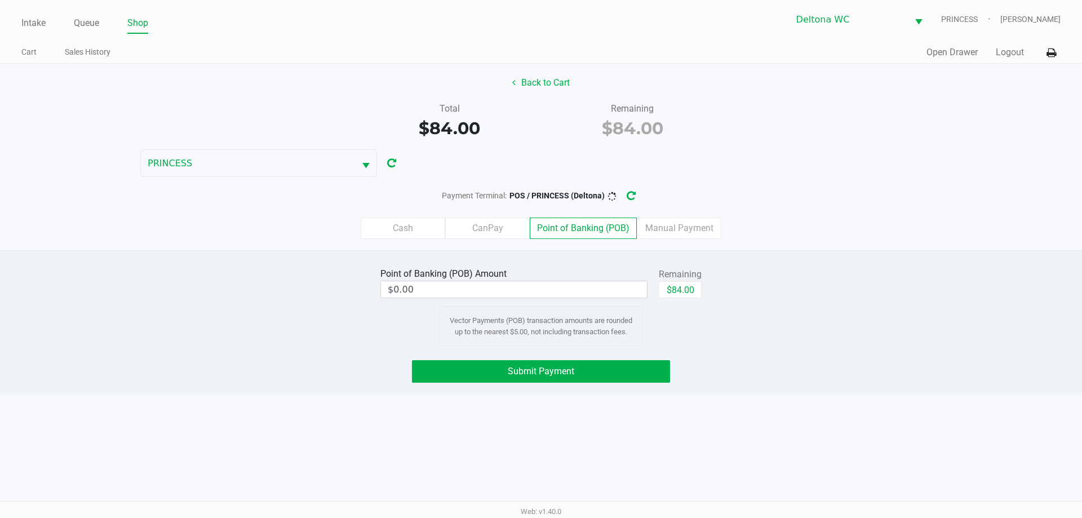
click at [672, 279] on div "Remaining" at bounding box center [680, 275] width 43 height 14
click at [674, 289] on button "$84.00" at bounding box center [680, 289] width 43 height 17
type input "$84.00"
click at [501, 372] on button "Submit Payment" at bounding box center [541, 371] width 258 height 23
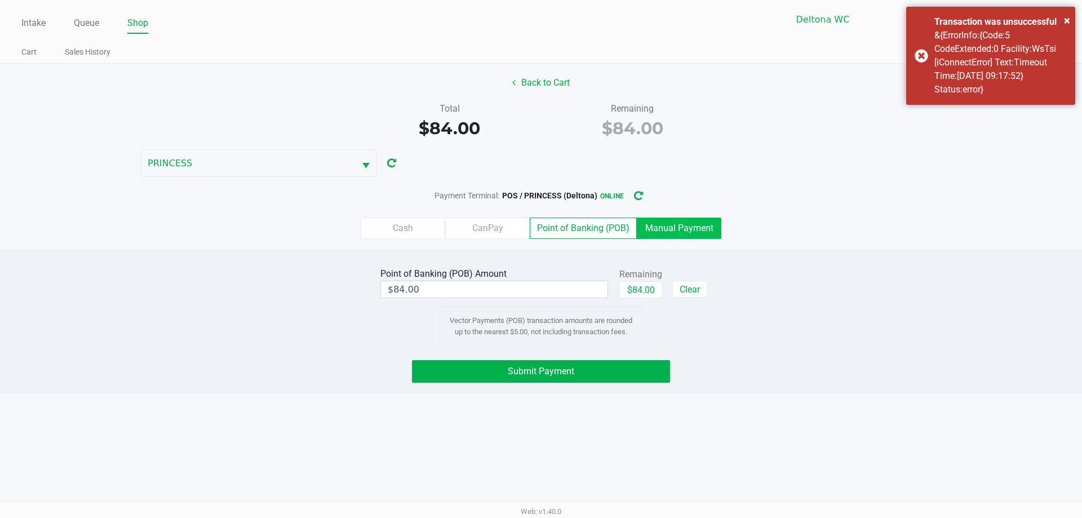
click at [663, 232] on label "Manual Payment" at bounding box center [679, 228] width 85 height 21
click at [0, 0] on 8 "Manual Payment" at bounding box center [0, 0] width 0 height 0
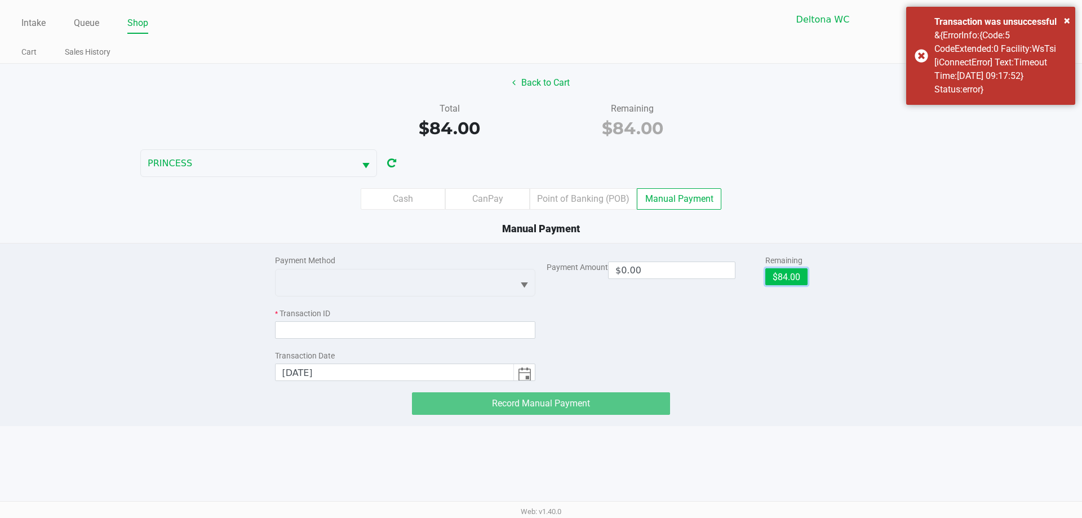
click at [786, 274] on button "$84.00" at bounding box center [786, 276] width 42 height 17
type input "$84.00"
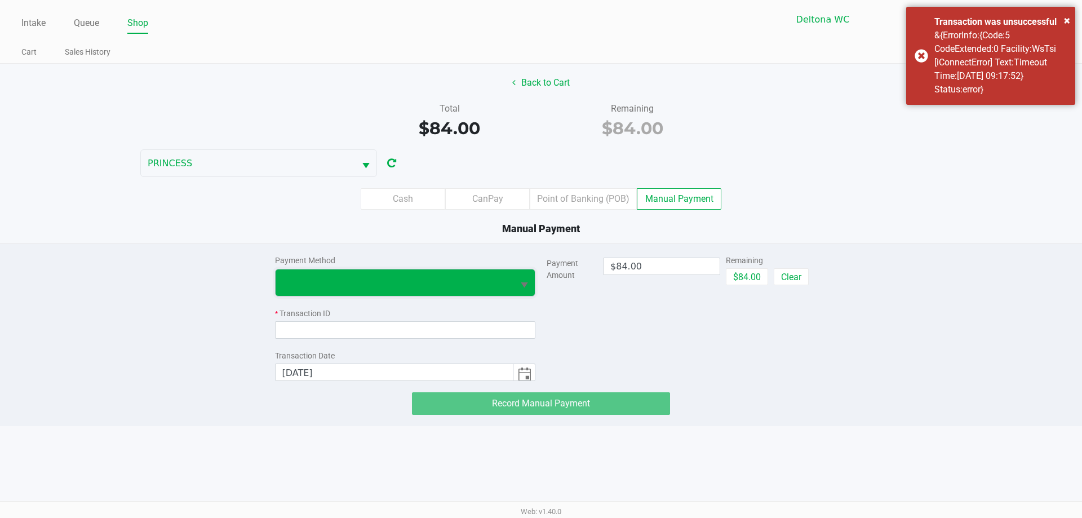
click at [419, 271] on span at bounding box center [395, 282] width 238 height 26
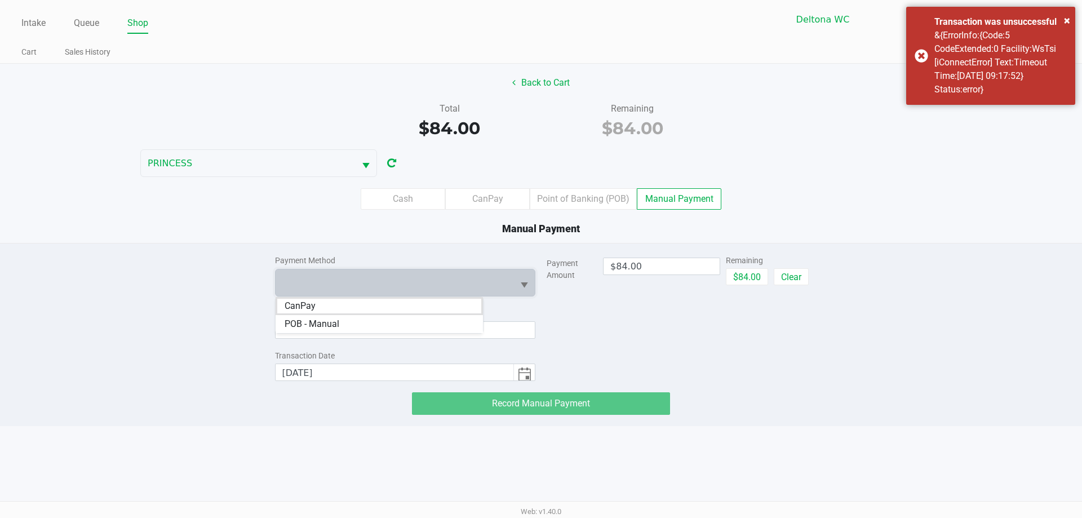
click at [310, 326] on span "POB - Manual" at bounding box center [312, 324] width 55 height 14
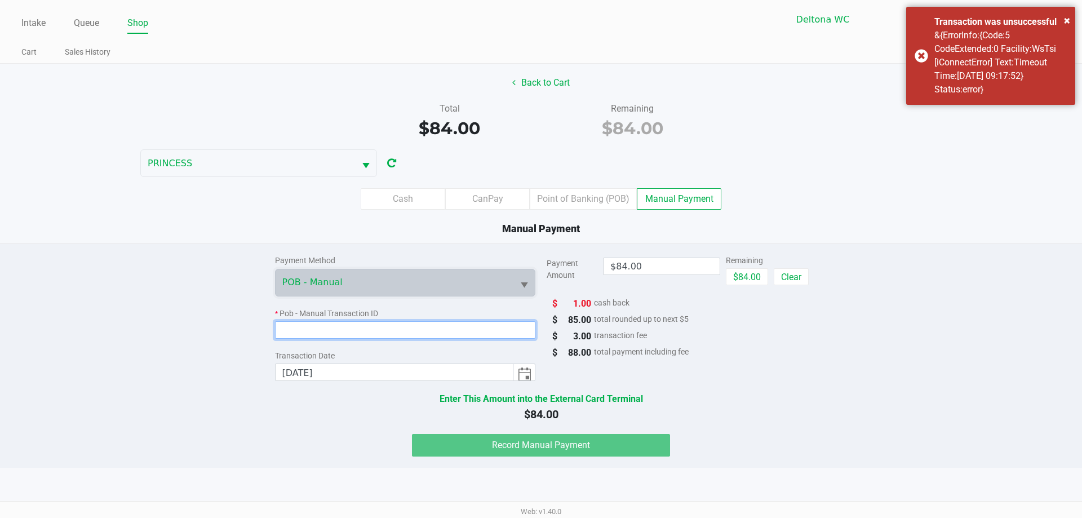
click at [320, 324] on input at bounding box center [405, 329] width 261 height 17
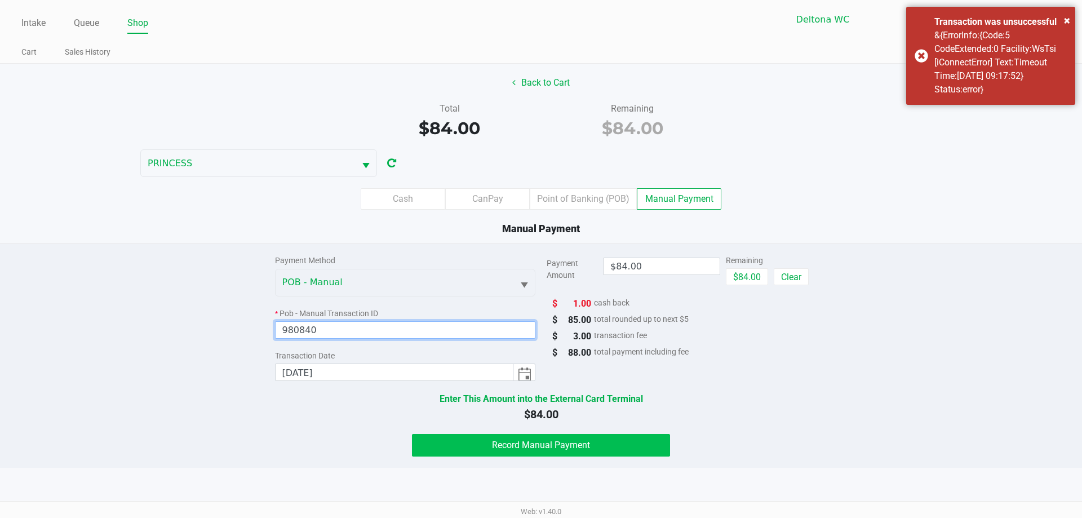
type input "980840"
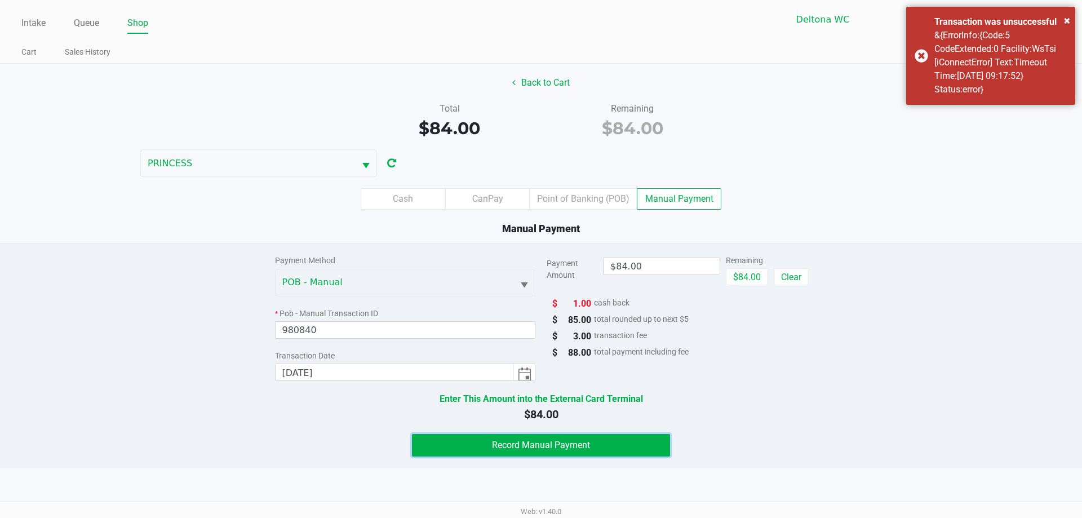
click at [531, 449] on span "Record Manual Payment" at bounding box center [541, 445] width 98 height 11
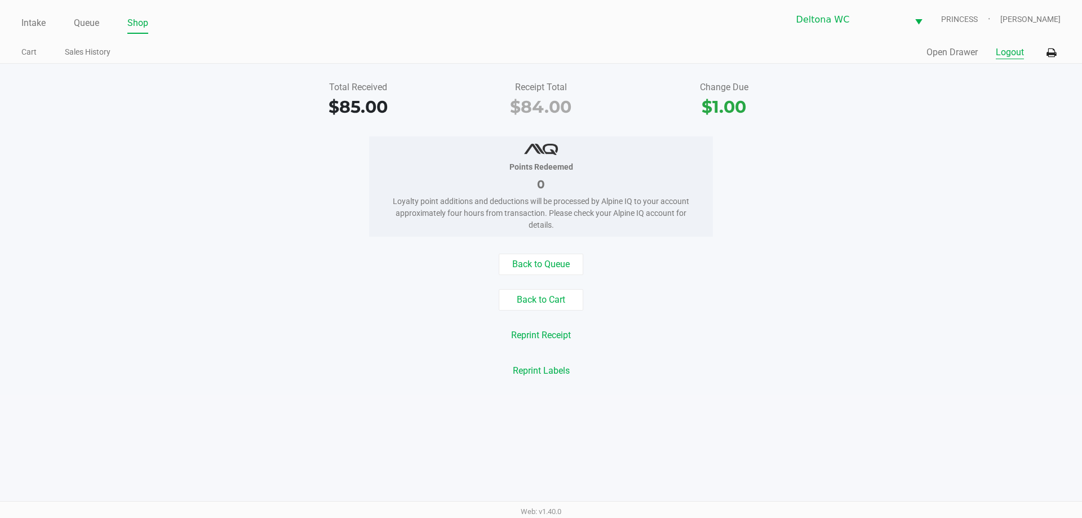
drag, startPoint x: 1018, startPoint y: 52, endPoint x: 1020, endPoint y: 62, distance: 10.3
click at [1020, 59] on button "Logout" at bounding box center [1010, 53] width 28 height 14
